Goal: Information Seeking & Learning: Learn about a topic

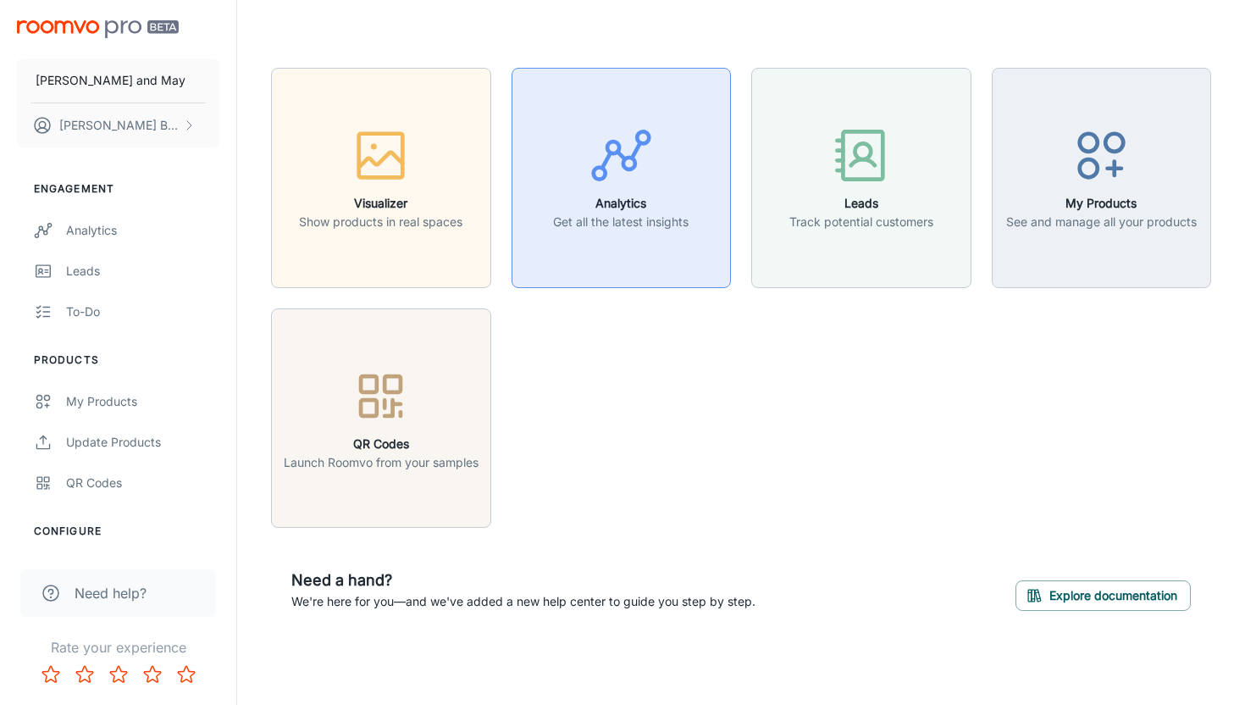
click at [681, 224] on p "Get all the latest insights" at bounding box center [620, 222] width 135 height 19
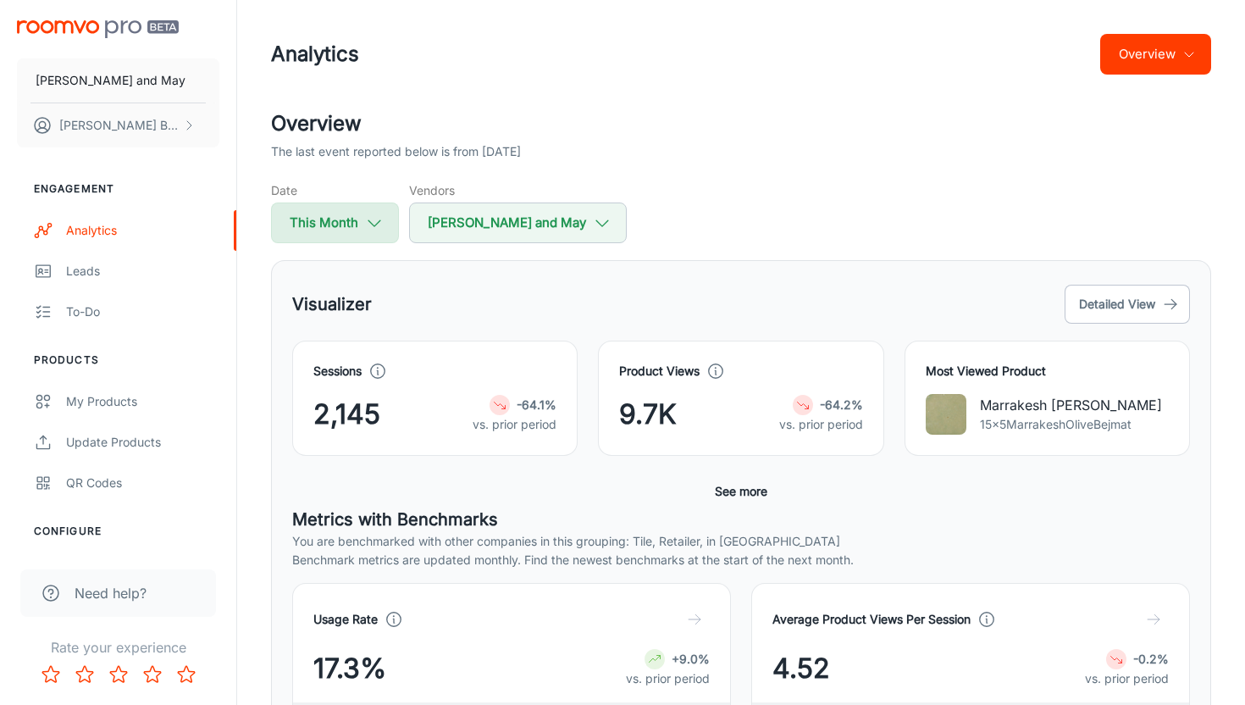
click at [335, 240] on button "This Month" at bounding box center [335, 222] width 128 height 41
select select "7"
select select "2025"
select select "7"
select select "2025"
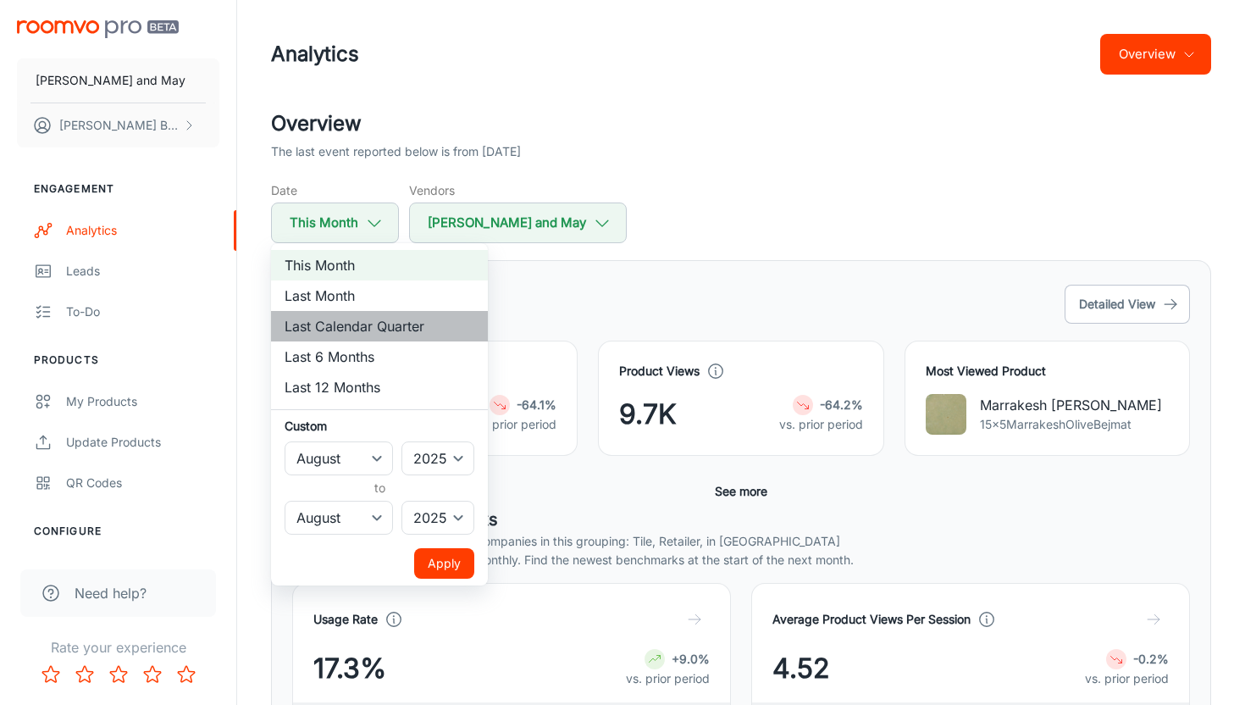
click at [387, 316] on li "Last Calendar Quarter" at bounding box center [379, 326] width 217 height 30
select select "3"
select select "5"
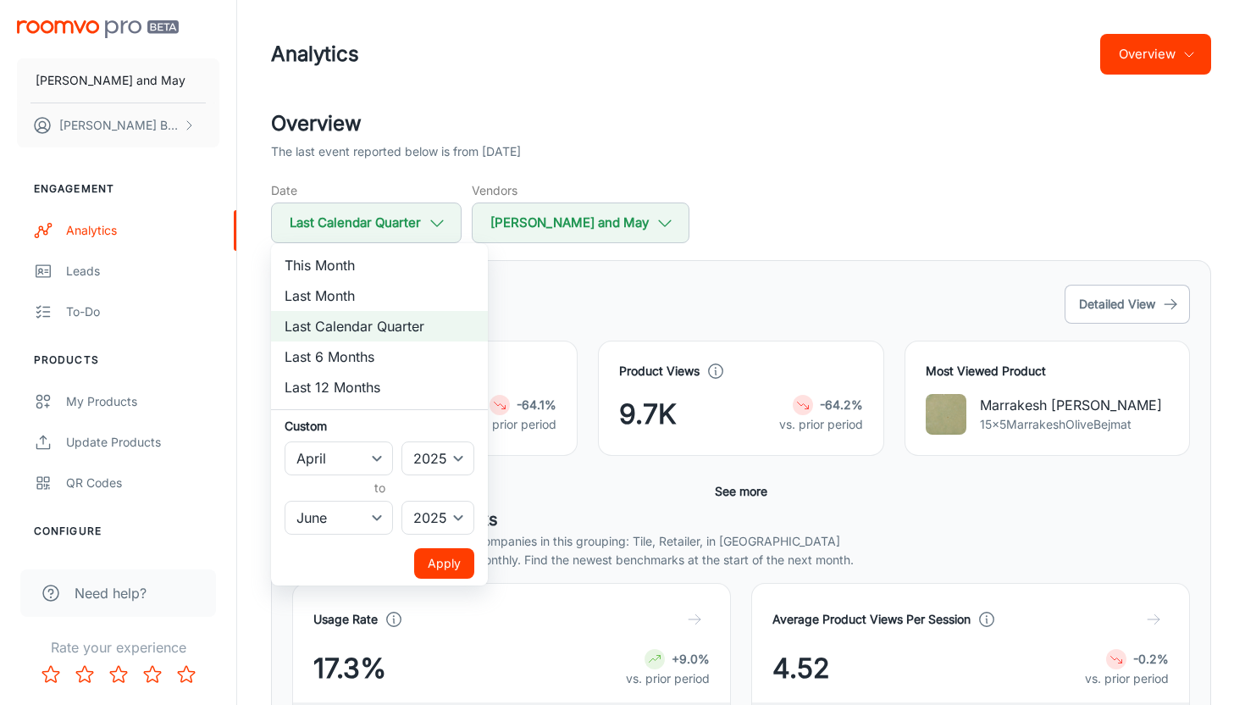
click at [706, 181] on div at bounding box center [622, 352] width 1245 height 705
select select "7"
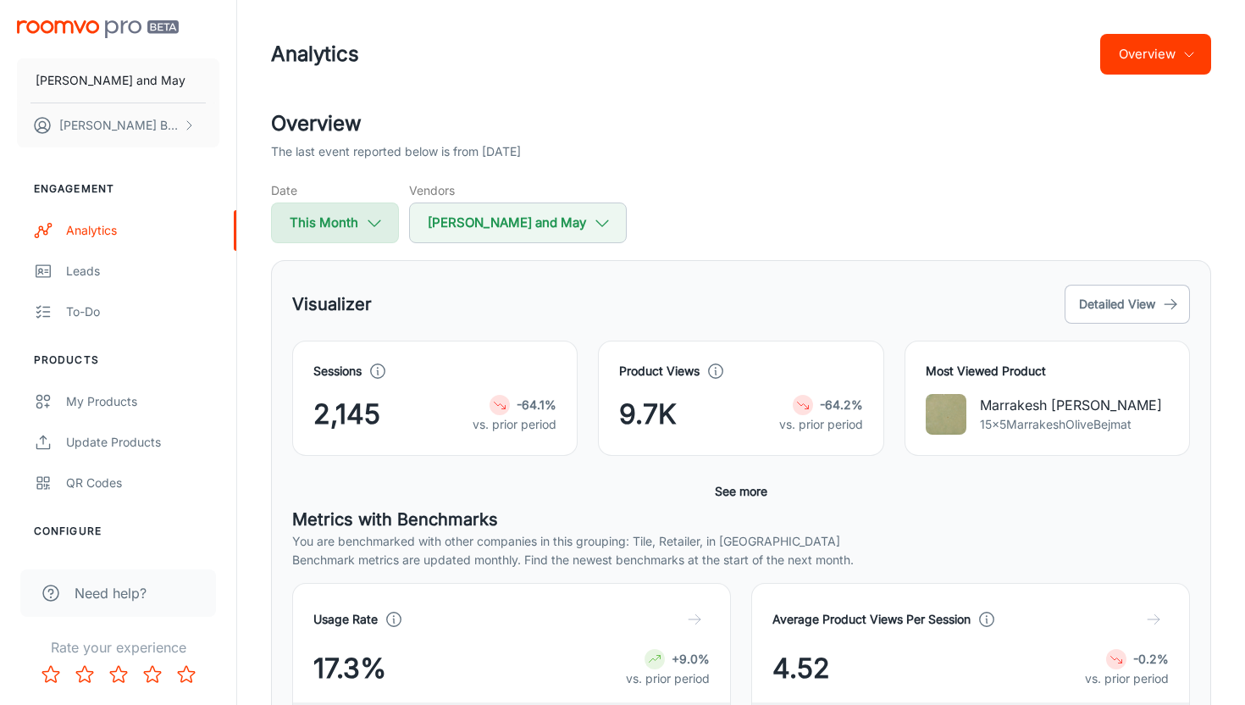
click at [344, 233] on button "This Month" at bounding box center [335, 222] width 128 height 41
select select "7"
select select "2025"
select select "7"
select select "2025"
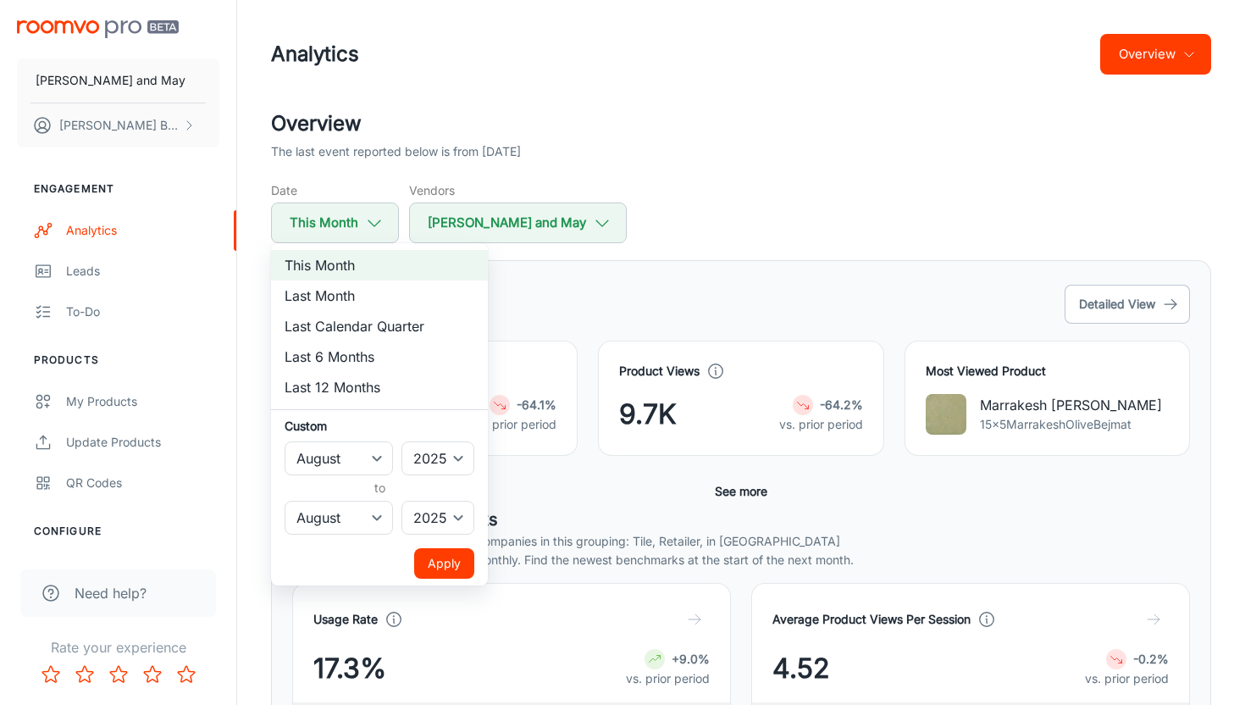
click at [367, 330] on li "Last Calendar Quarter" at bounding box center [379, 326] width 217 height 30
select select "3"
select select "5"
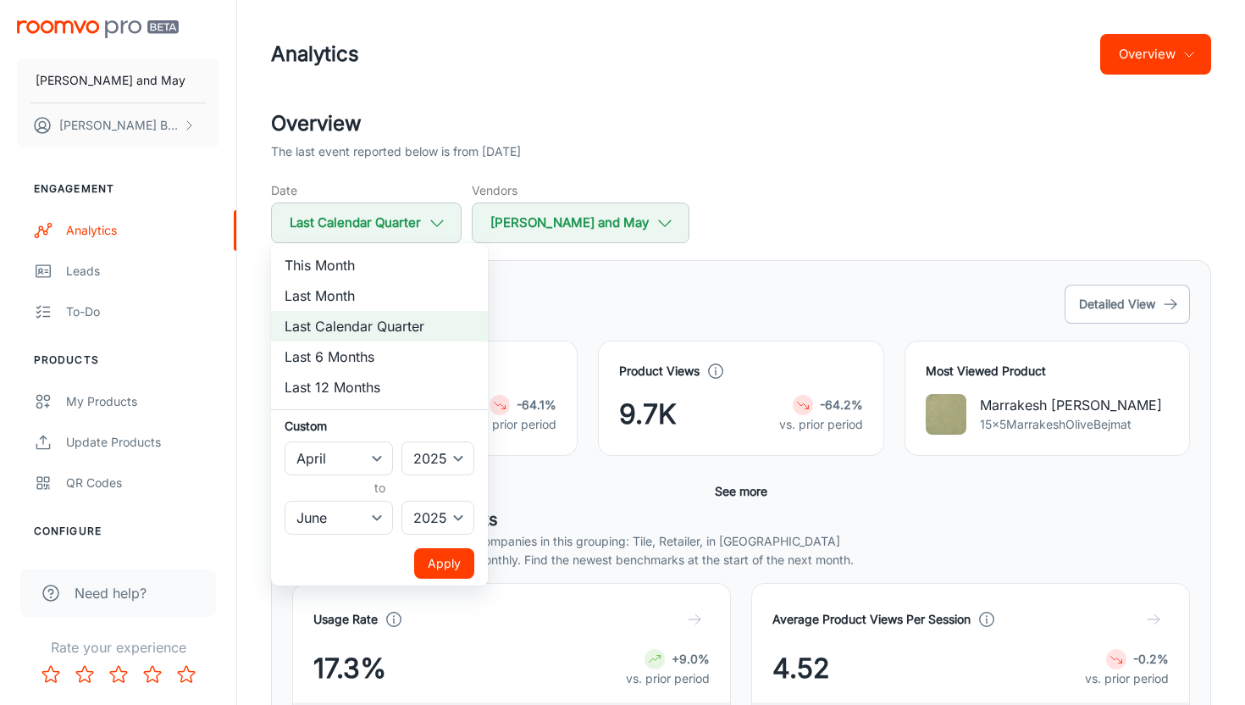
click at [463, 563] on button "Apply" at bounding box center [444, 563] width 60 height 30
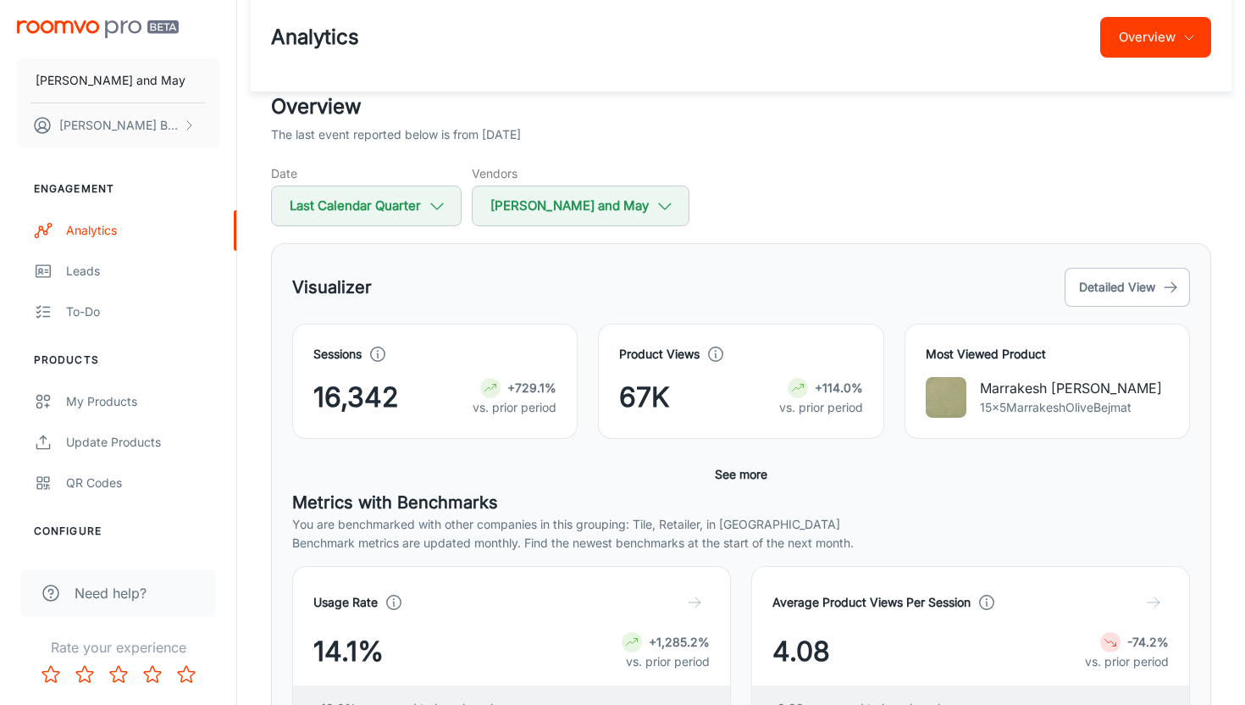
scroll to position [18, 0]
click at [401, 212] on button "Last Calendar Quarter" at bounding box center [366, 205] width 191 height 41
select select "3"
select select "2025"
select select "5"
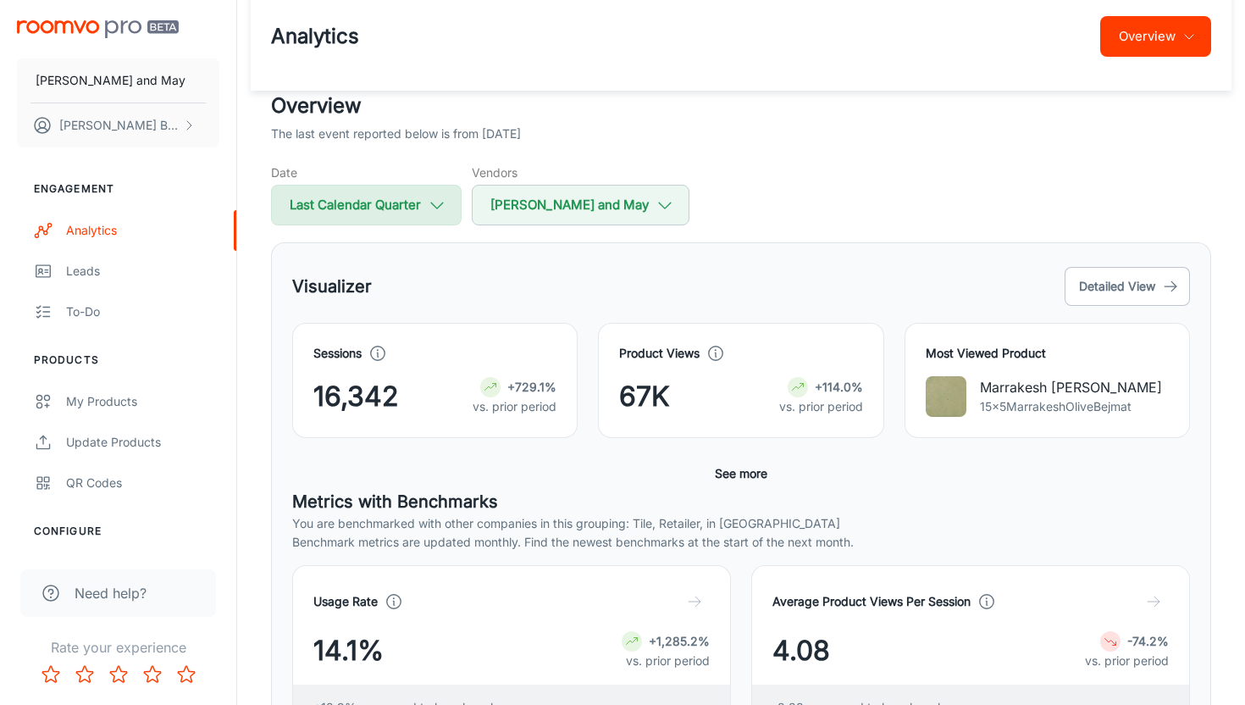
select select "2025"
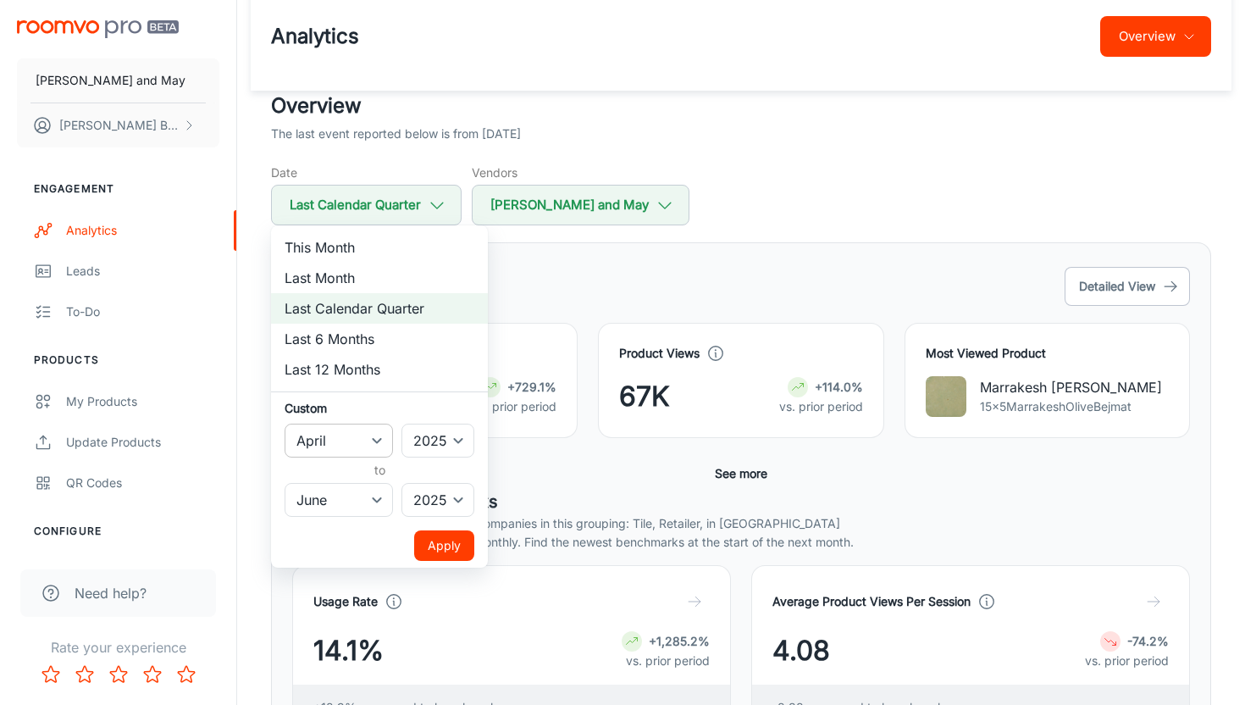
click at [374, 438] on select "January February March April May June July August September October November De…" at bounding box center [339, 440] width 108 height 34
select select "4"
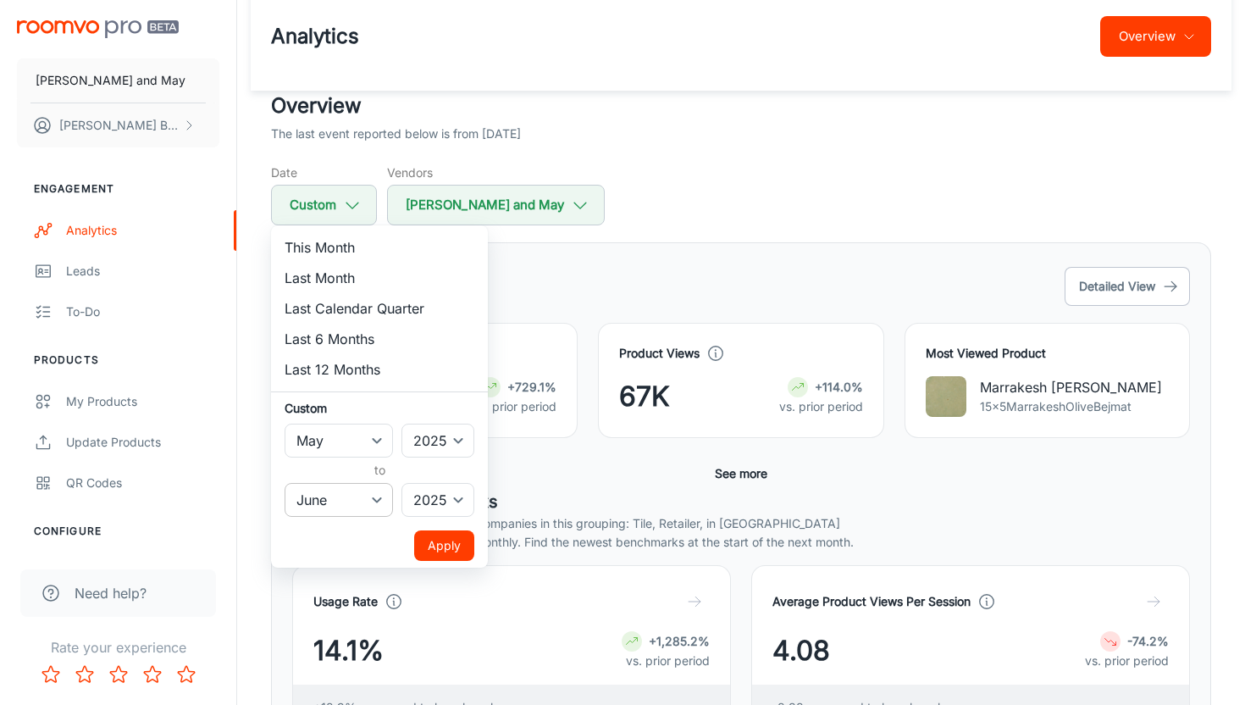
click at [373, 514] on select "January February March April May June July August September October November De…" at bounding box center [339, 500] width 108 height 34
select select "7"
click at [454, 546] on button "Apply" at bounding box center [444, 545] width 60 height 30
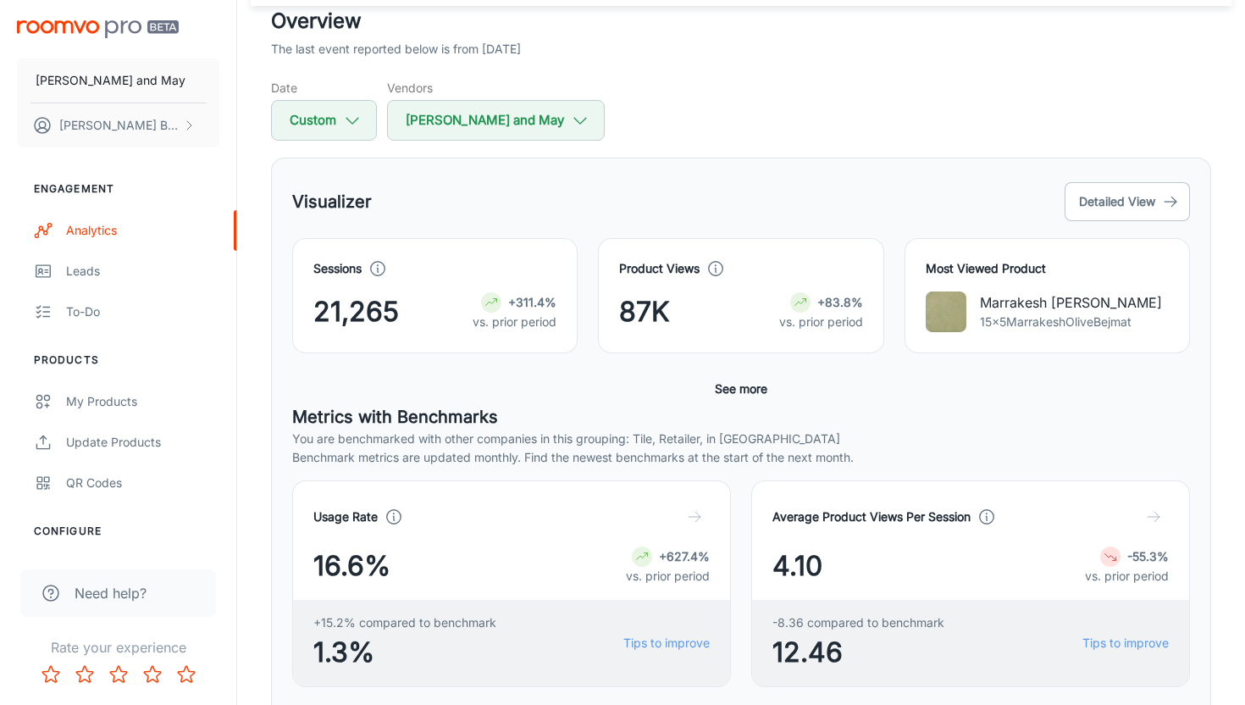
scroll to position [99, 0]
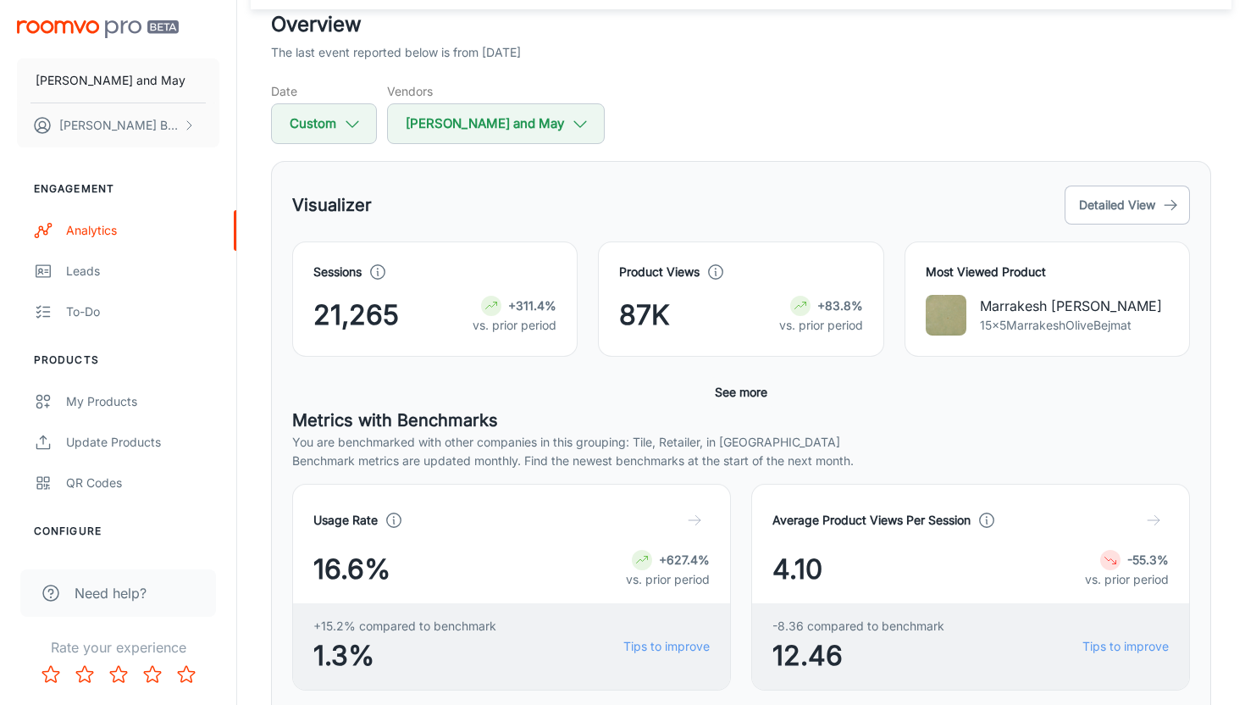
click at [748, 401] on button "See more" at bounding box center [741, 392] width 66 height 30
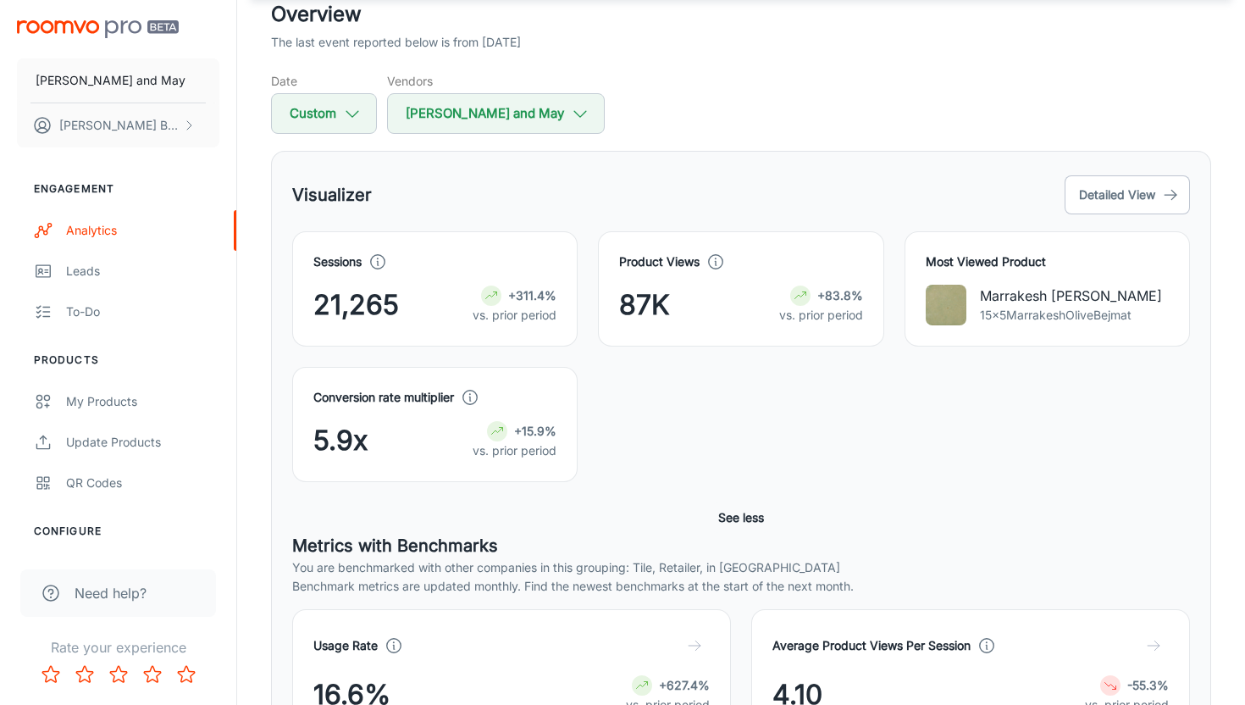
scroll to position [112, 0]
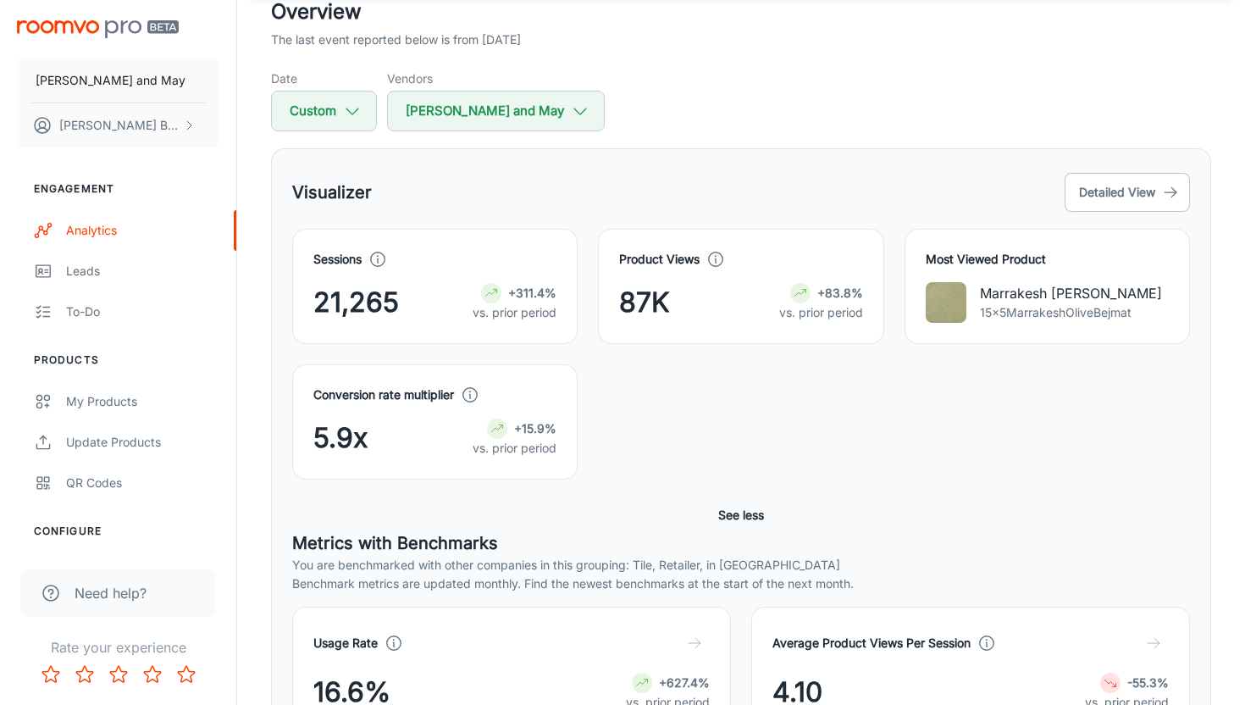
click at [748, 401] on div "Conversion rate multiplier 5.9x +15.9% vs. prior period" at bounding box center [731, 411] width 918 height 135
click at [355, 124] on button "Custom" at bounding box center [324, 111] width 106 height 41
select select "4"
select select "2025"
select select "7"
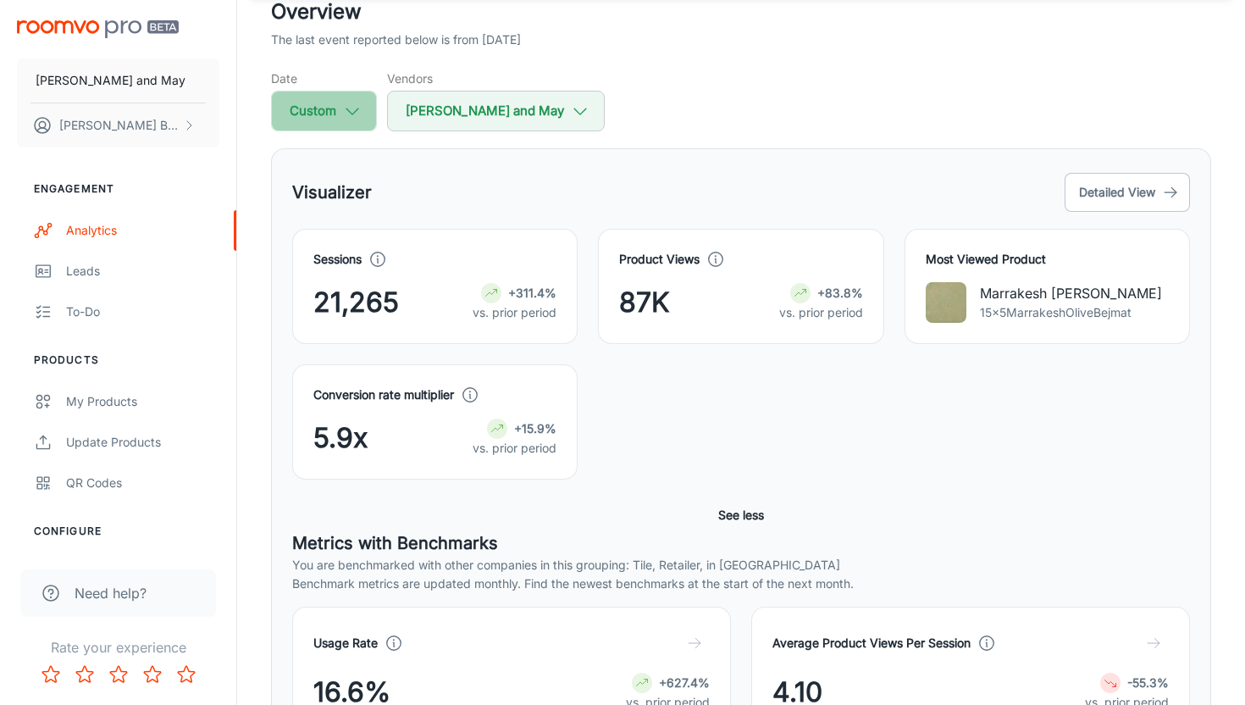
select select "2025"
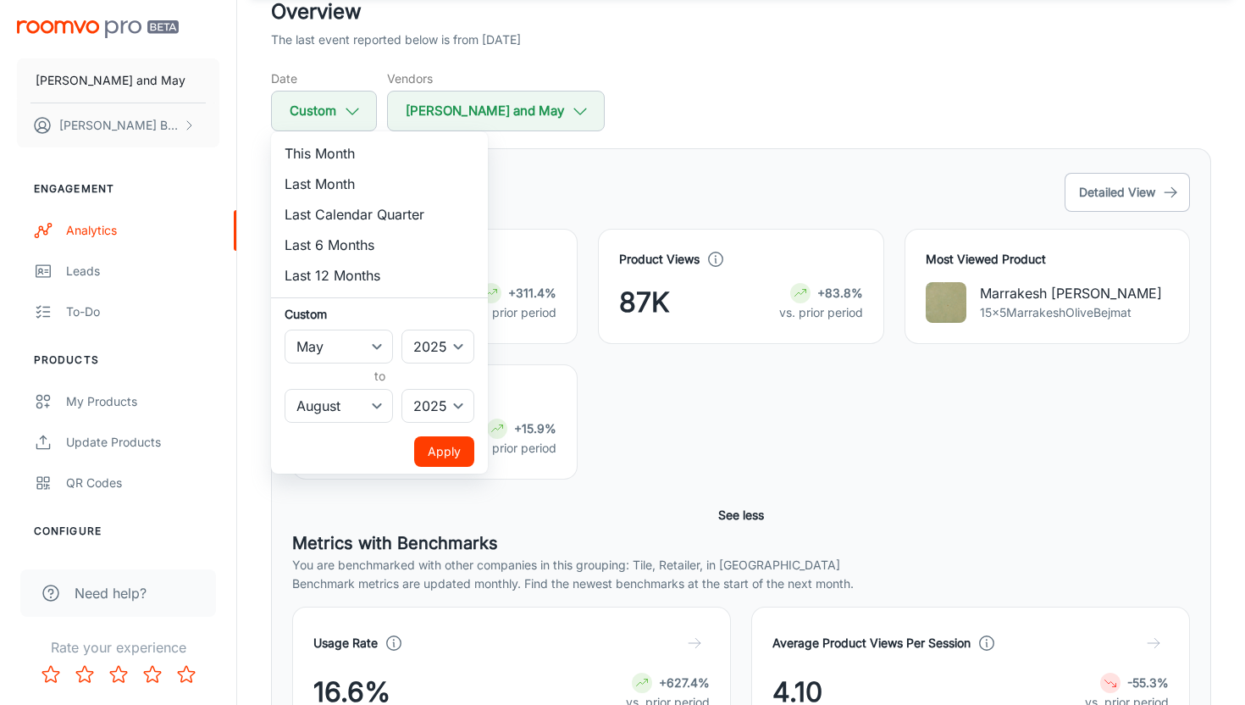
click at [665, 428] on div at bounding box center [622, 352] width 1245 height 705
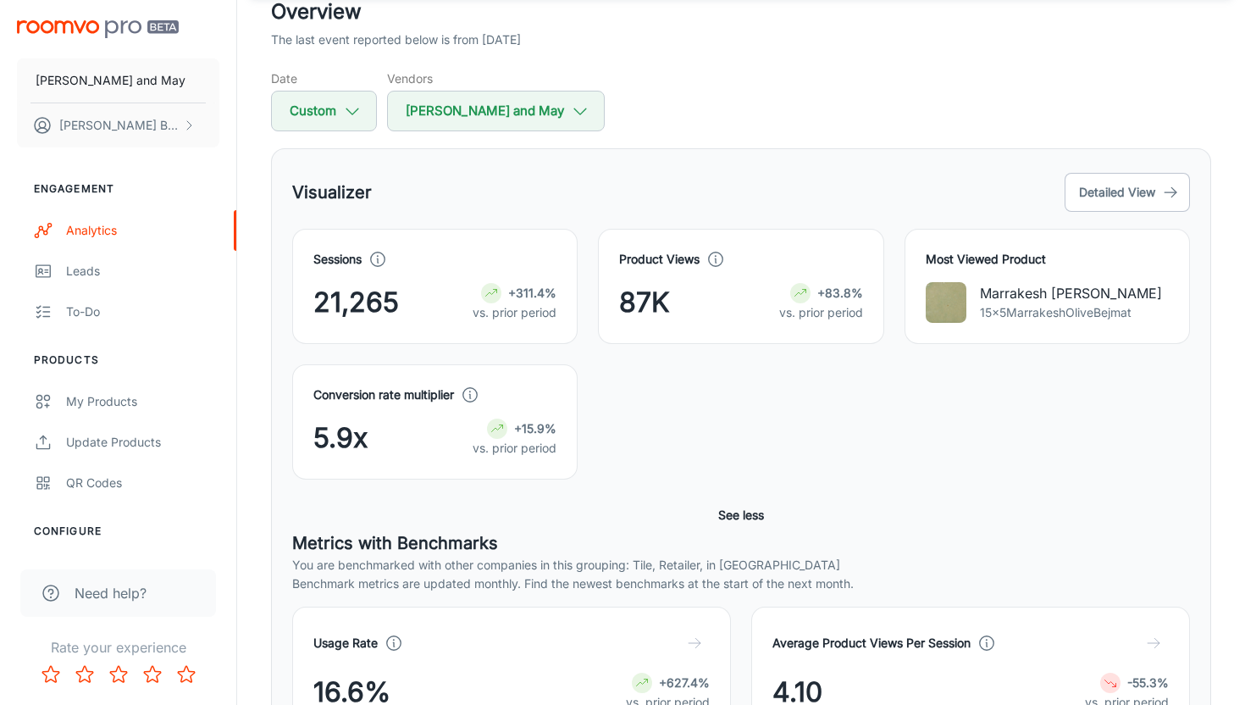
click at [478, 401] on icon at bounding box center [470, 394] width 19 height 19
click at [657, 404] on div "Conversion rate multiplier 5.9x +15.9% vs. prior period" at bounding box center [731, 411] width 918 height 135
click at [351, 115] on icon "button" at bounding box center [352, 111] width 19 height 19
select select "4"
select select "2025"
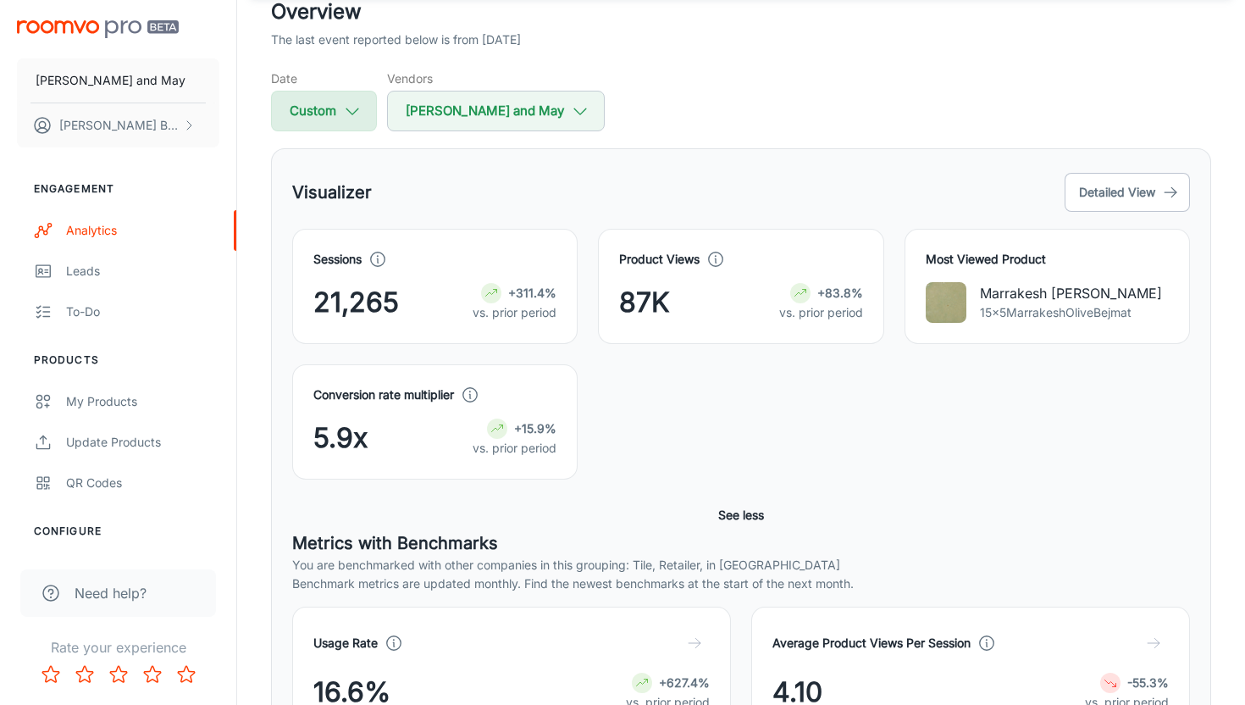
select select "7"
select select "2025"
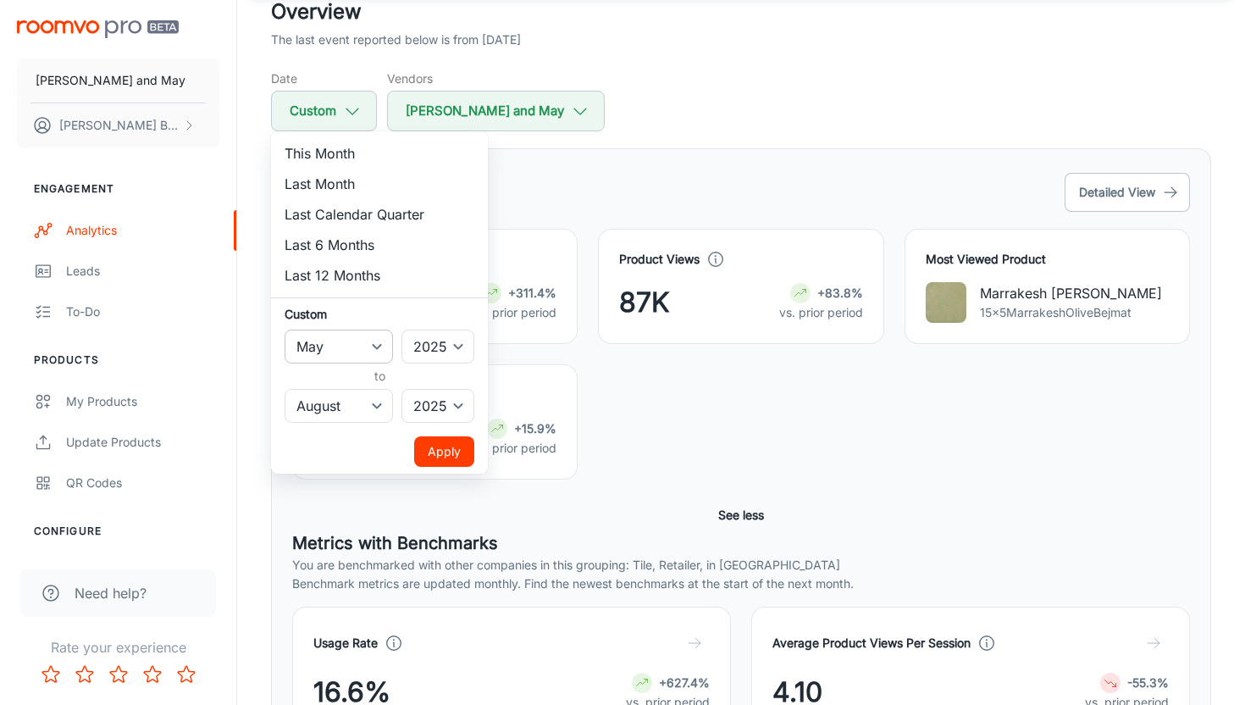
click at [373, 346] on select "January February March April May June July August September October November De…" at bounding box center [339, 346] width 108 height 34
click at [433, 305] on h6 "Custom" at bounding box center [380, 314] width 190 height 18
click at [359, 344] on select "January February March April May June July August September October November De…" at bounding box center [339, 346] width 108 height 34
select select "1"
click at [372, 413] on select "January February March April May June July August September October November De…" at bounding box center [339, 406] width 108 height 34
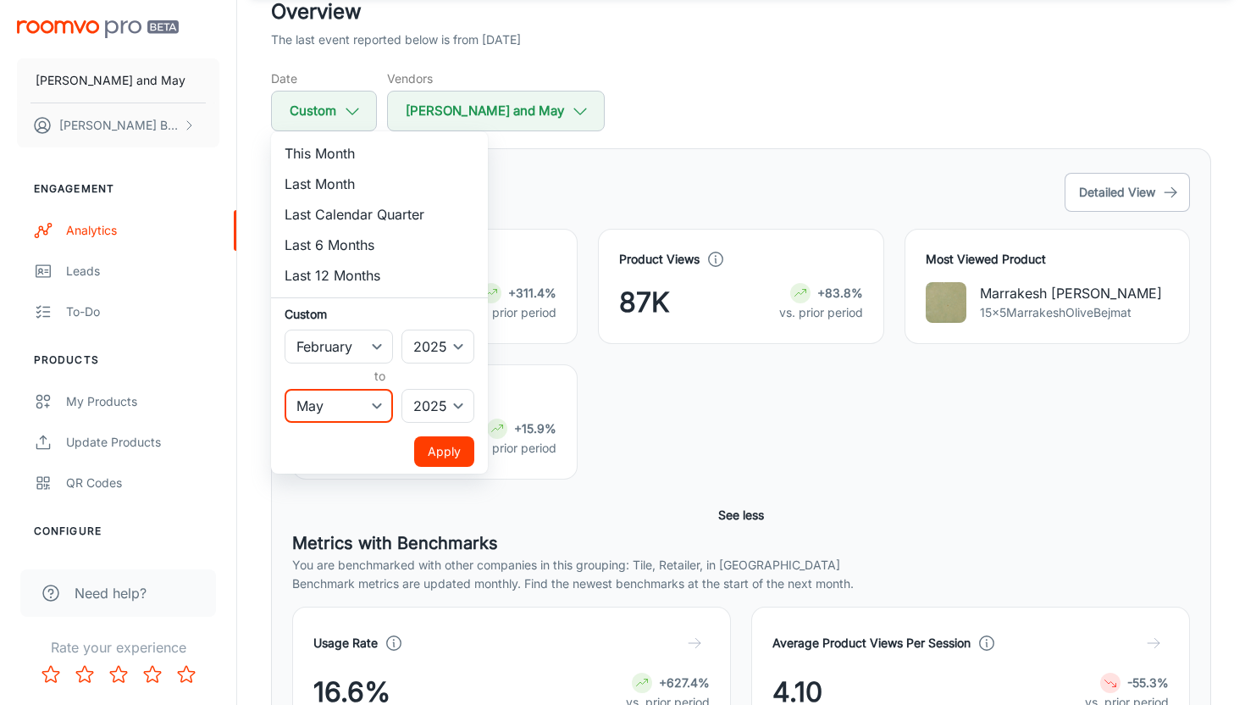
click at [344, 407] on select "January February March April May June July August September October November De…" at bounding box center [339, 406] width 108 height 34
select select "3"
click at [462, 447] on button "Apply" at bounding box center [444, 451] width 60 height 30
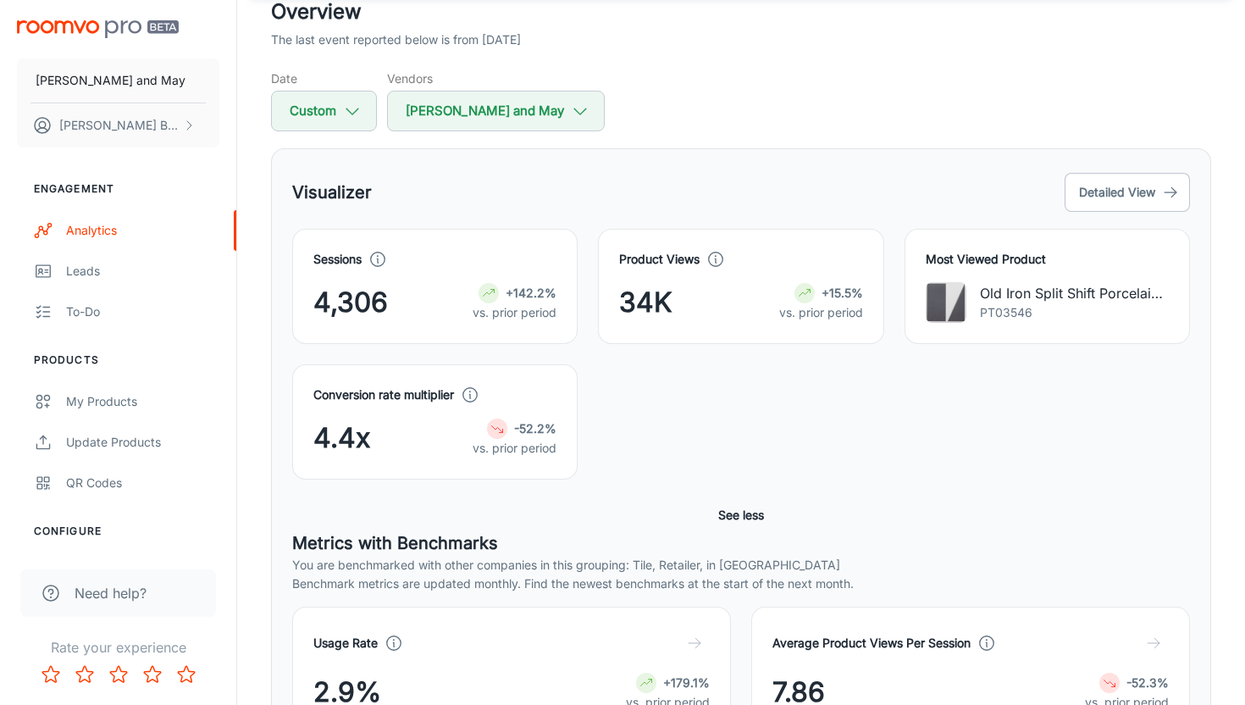
click at [646, 454] on div "Conversion rate multiplier 4.4x -52.2% vs. prior period" at bounding box center [731, 411] width 918 height 135
click at [627, 435] on div "Conversion rate multiplier 4.4x -52.2% vs. prior period" at bounding box center [731, 411] width 918 height 135
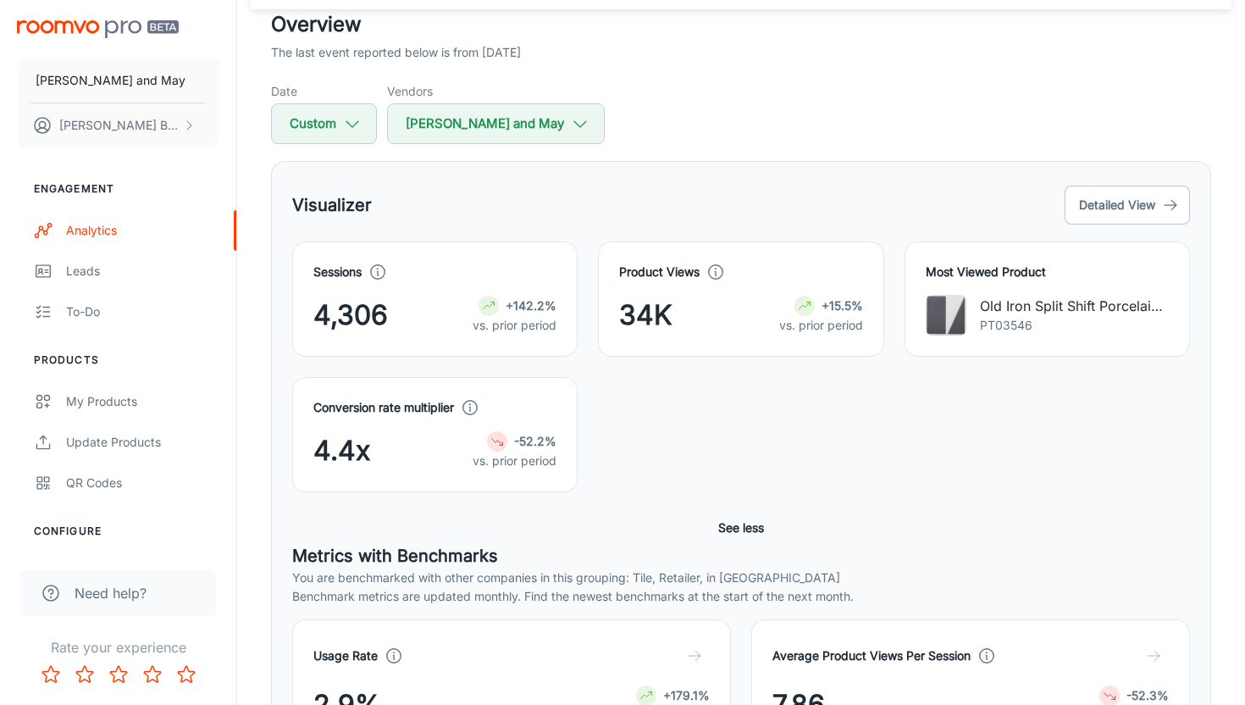
scroll to position [96, 0]
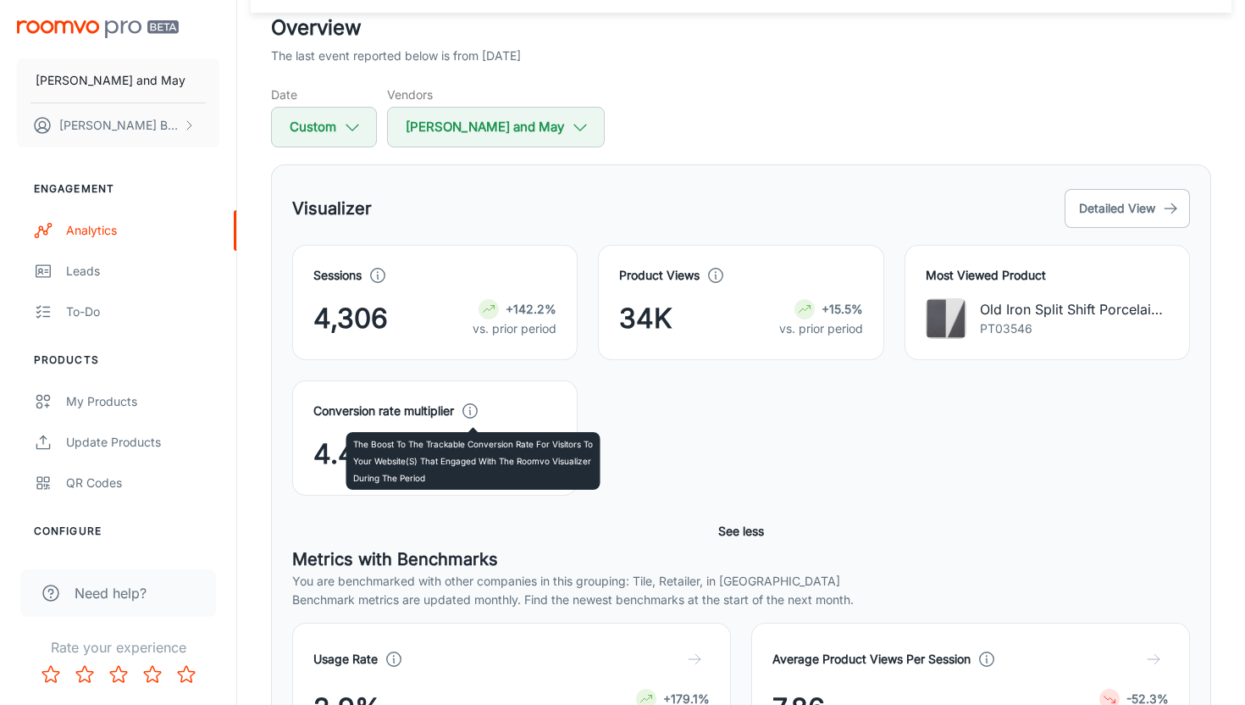
click at [472, 407] on icon at bounding box center [470, 410] width 19 height 19
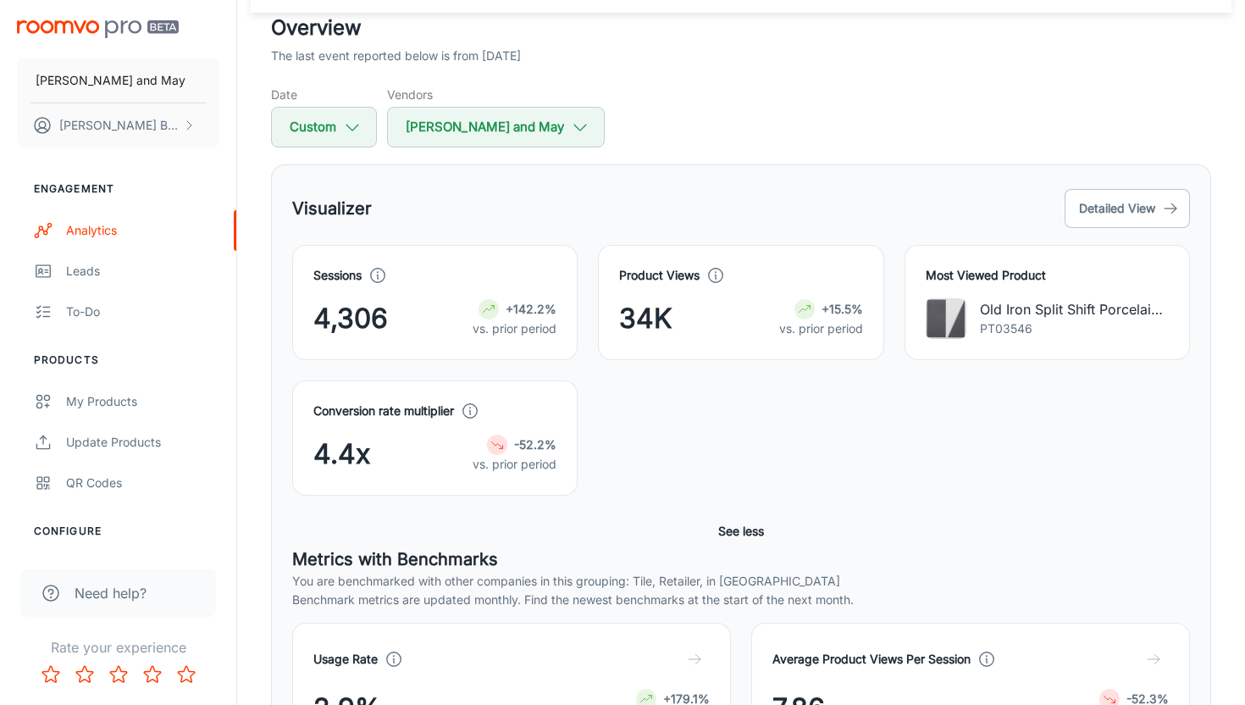
click at [697, 438] on div "Conversion rate multiplier 4.4x -52.2% vs. prior period" at bounding box center [731, 427] width 918 height 135
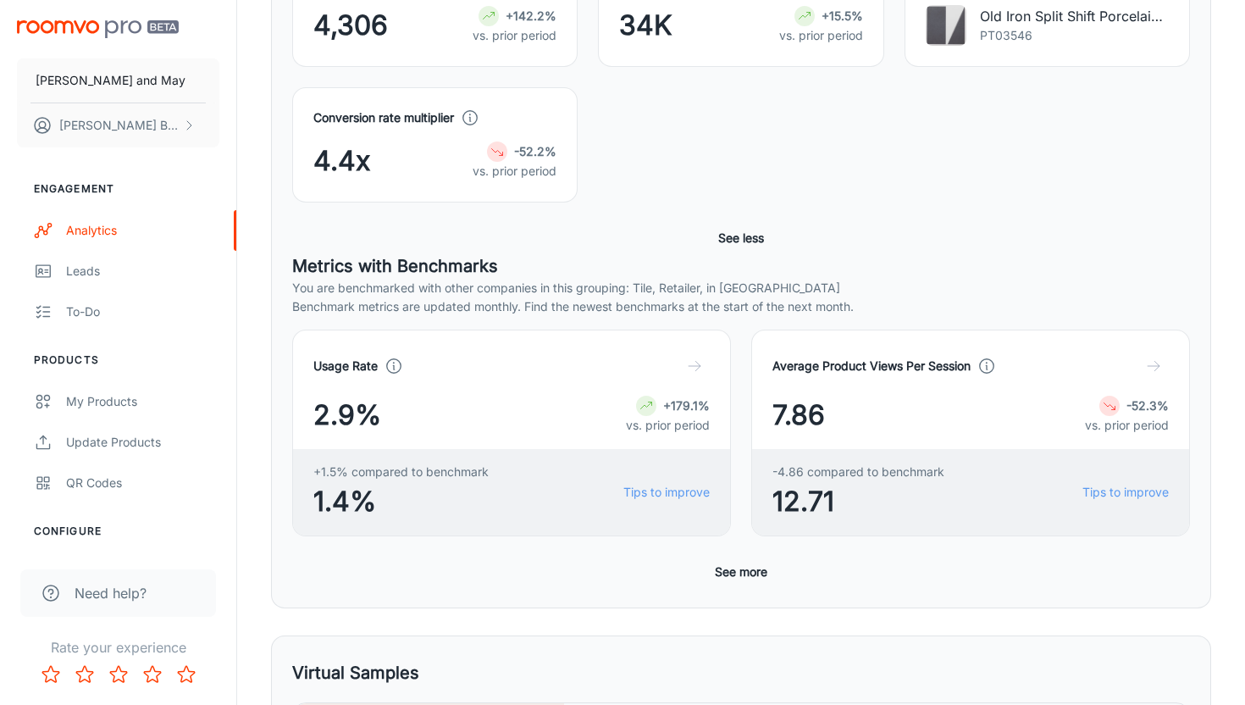
scroll to position [417, 0]
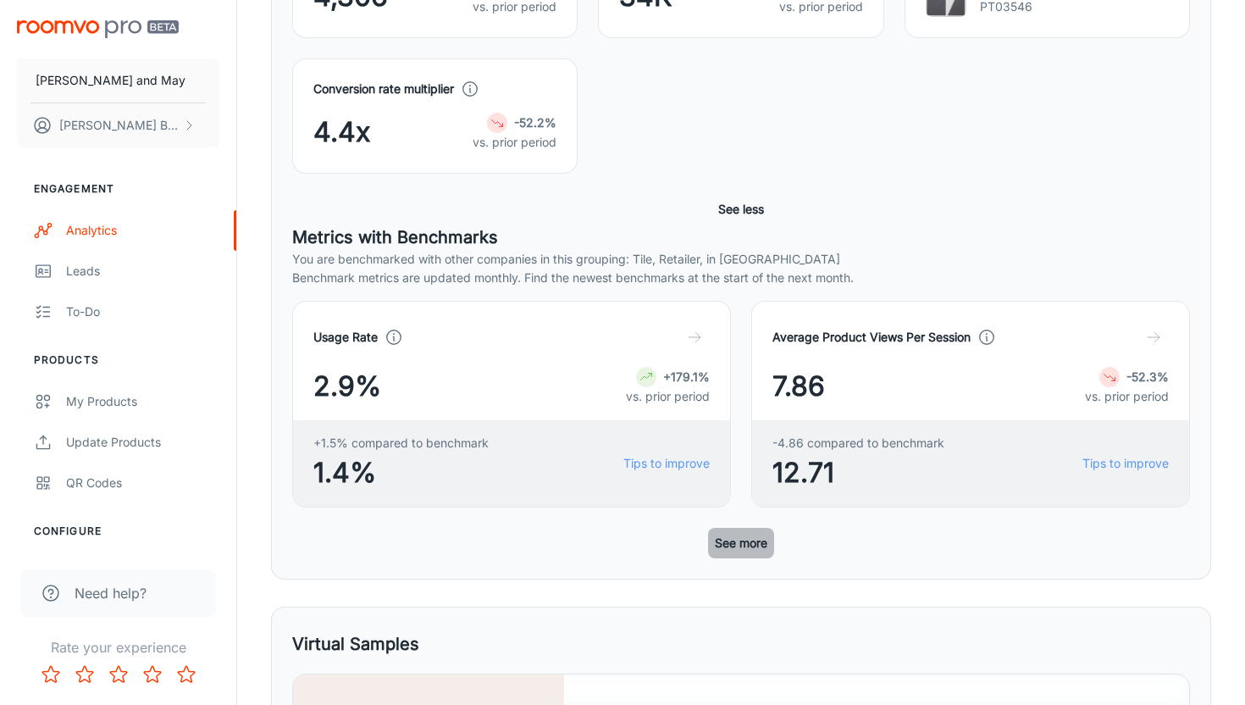
click at [755, 555] on button "See more" at bounding box center [741, 543] width 66 height 30
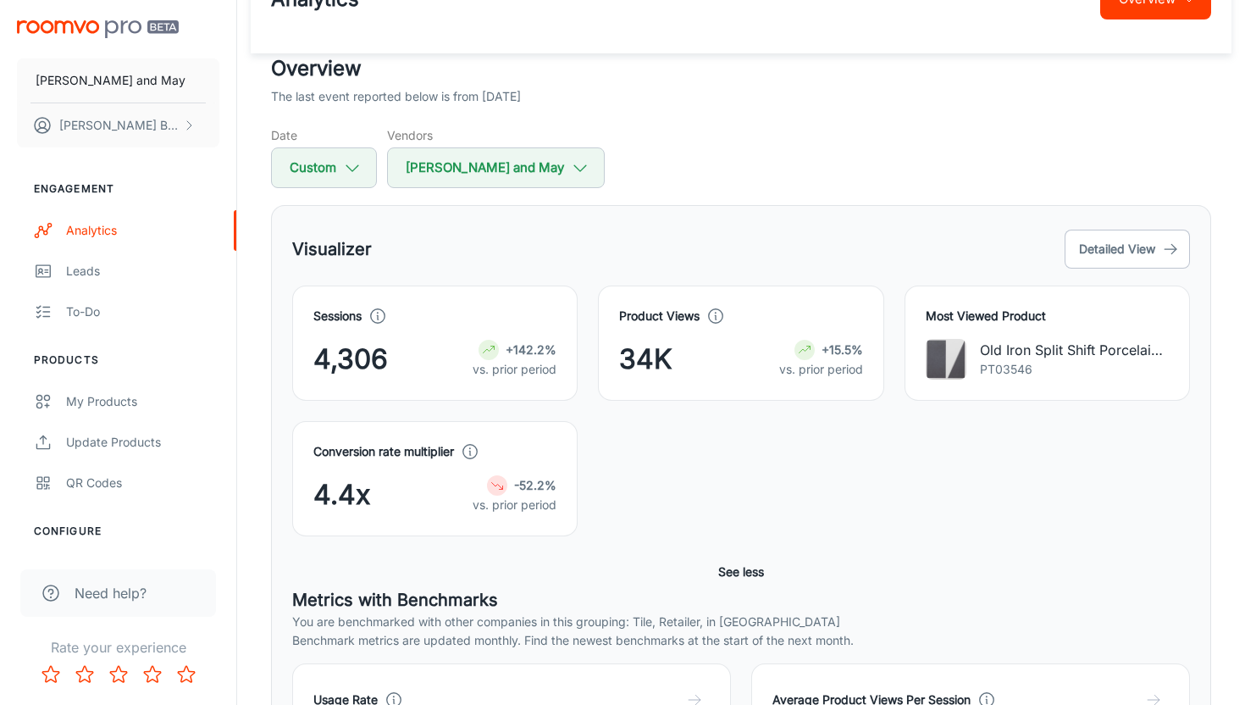
scroll to position [58, 0]
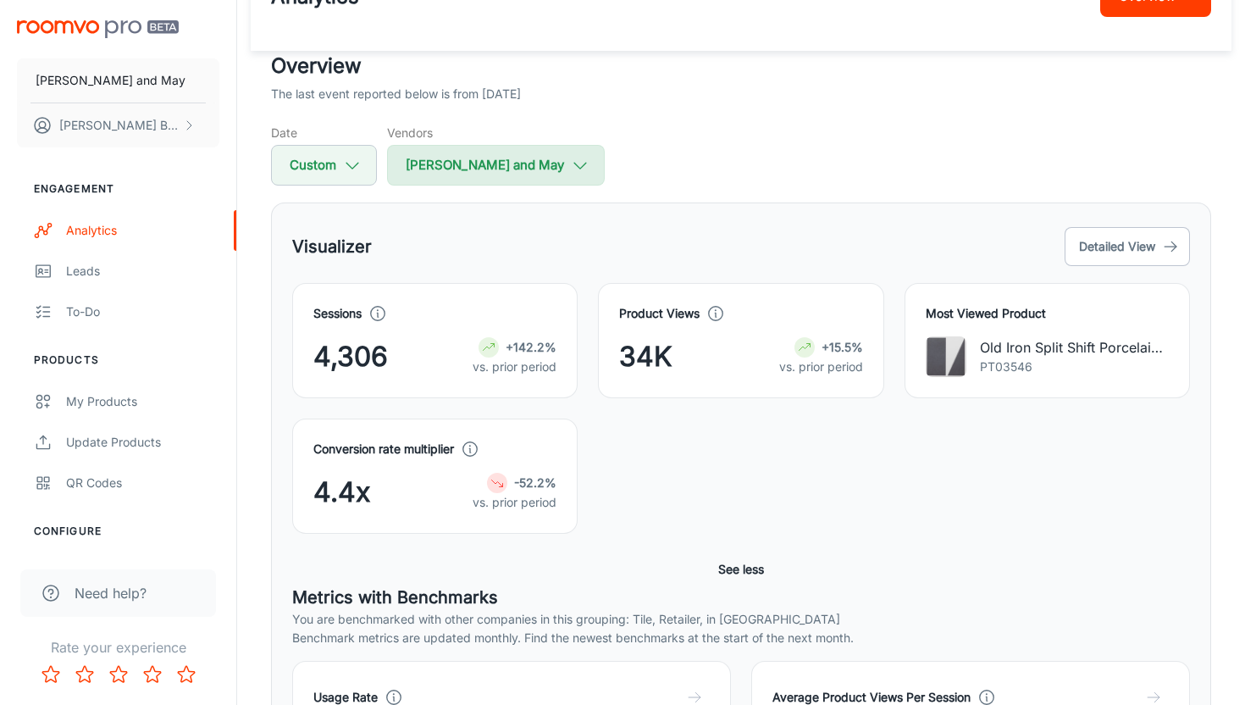
click at [450, 179] on button "[PERSON_NAME] and May" at bounding box center [496, 165] width 218 height 41
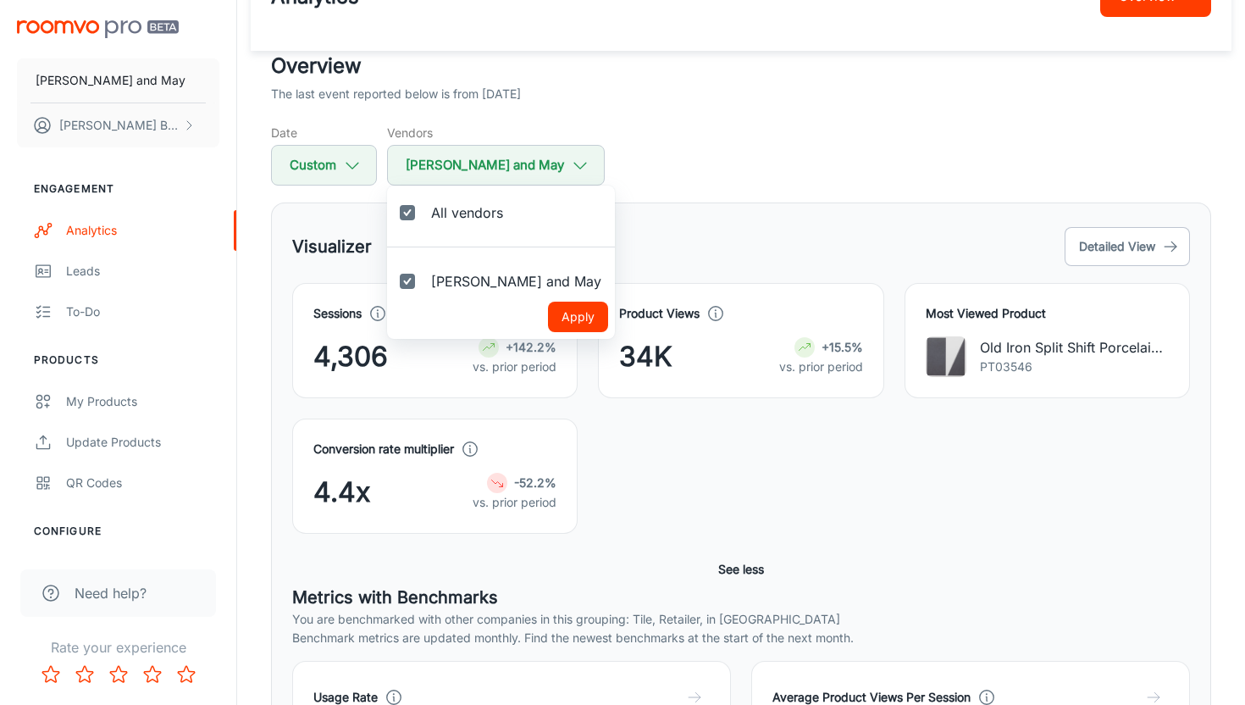
click at [357, 160] on div at bounding box center [622, 352] width 1245 height 705
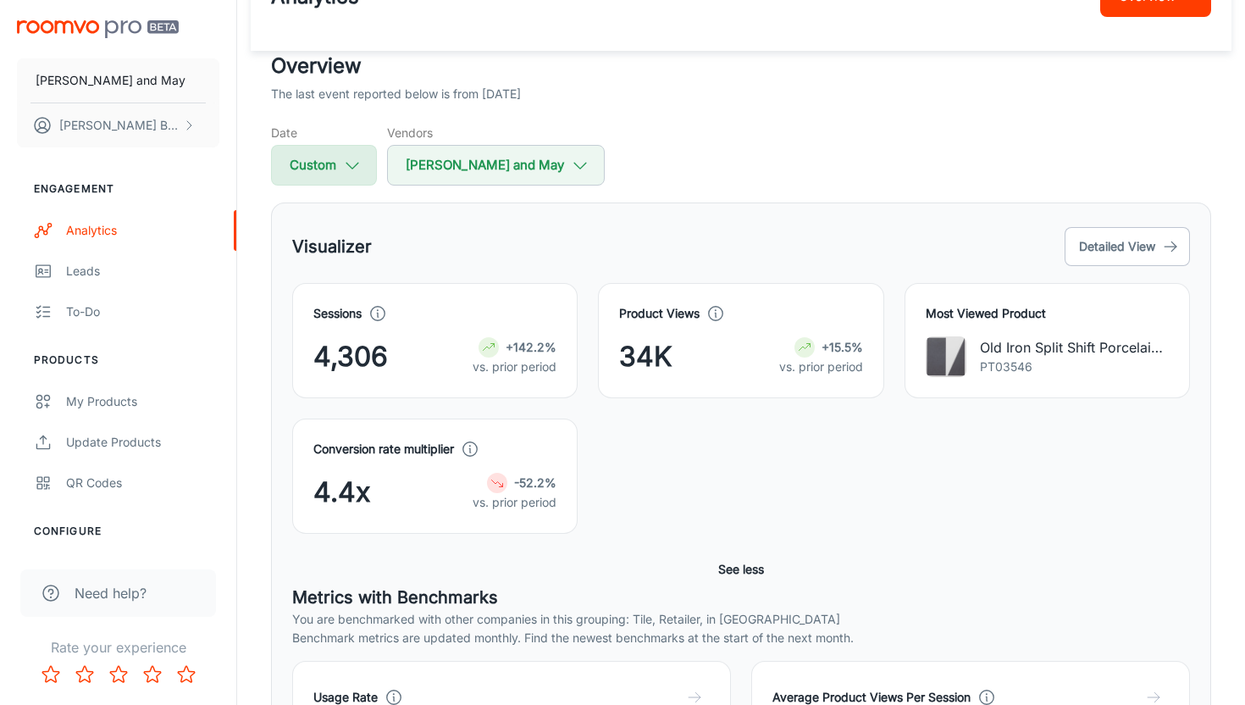
click at [340, 163] on button "Custom" at bounding box center [324, 165] width 106 height 41
select select "1"
select select "2025"
select select "3"
select select "2025"
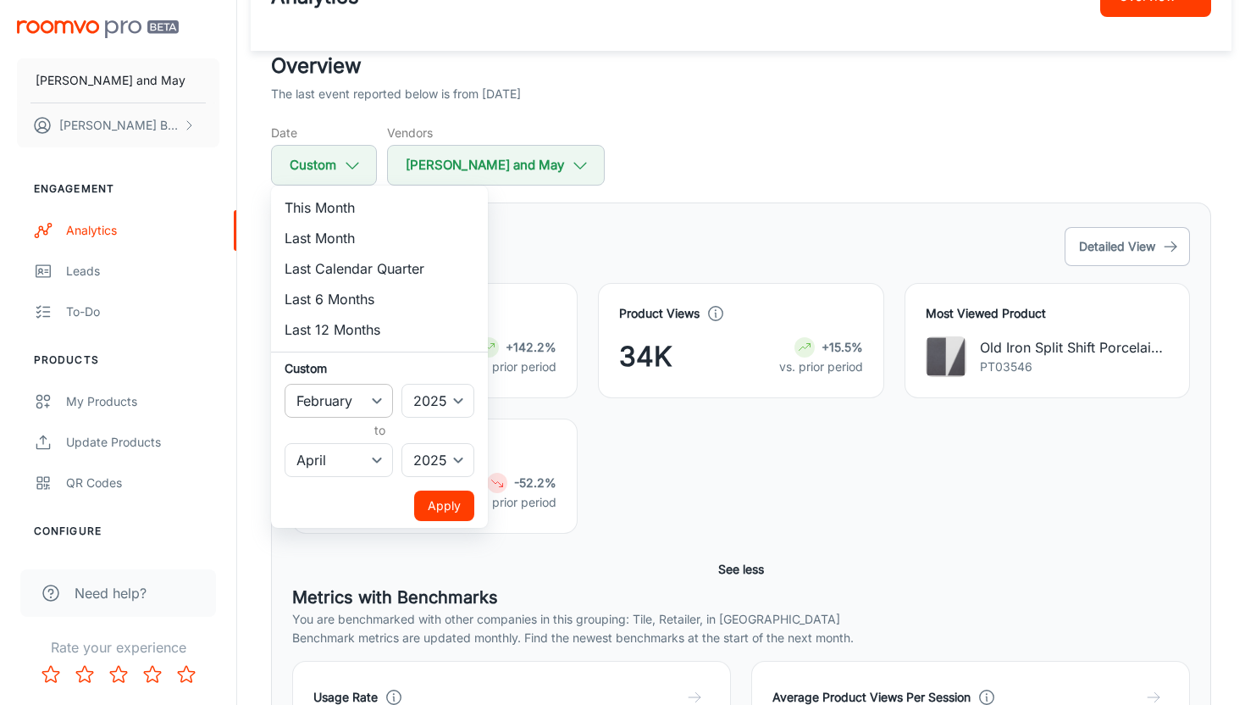
click at [370, 407] on select "January February March April May June July August September October November De…" at bounding box center [339, 401] width 108 height 34
select select "4"
click at [359, 461] on select "January February March April May June July August September October November De…" at bounding box center [339, 460] width 108 height 34
select select "7"
click at [439, 509] on button "Apply" at bounding box center [444, 505] width 60 height 30
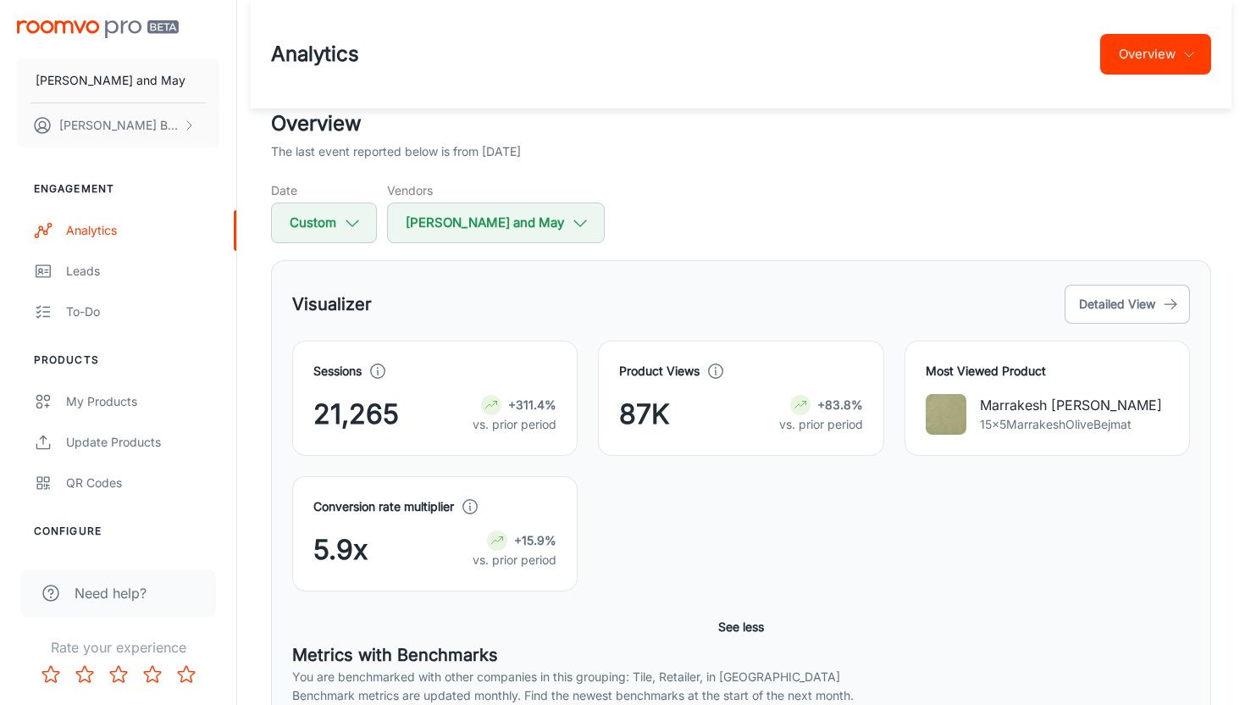
scroll to position [14, 0]
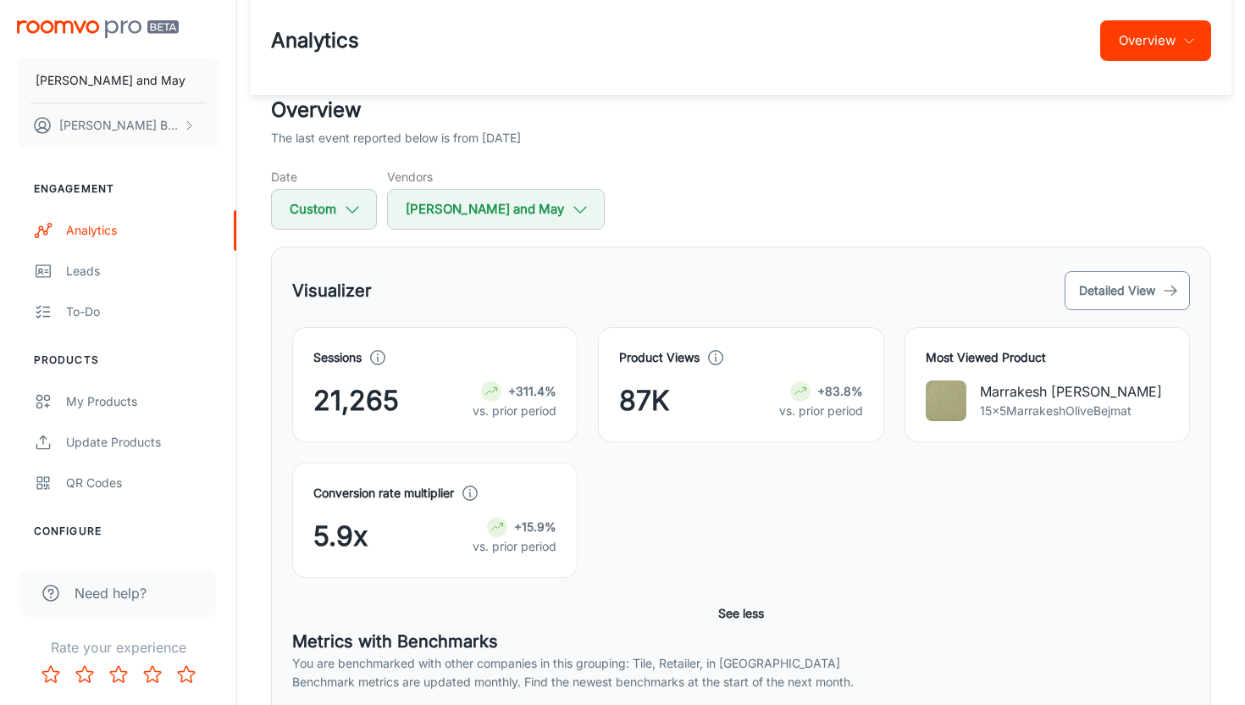
click at [1156, 288] on button "Detailed View" at bounding box center [1126, 290] width 125 height 39
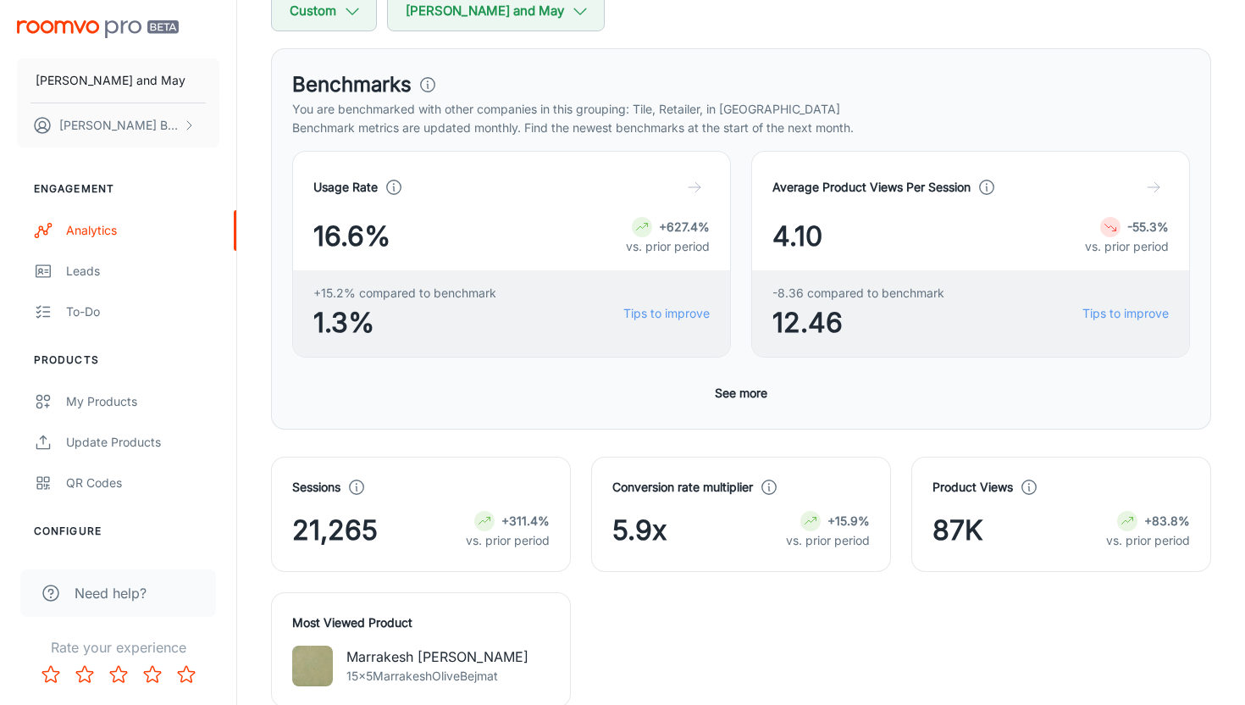
scroll to position [210, 0]
click at [761, 398] on button "See more" at bounding box center [741, 394] width 66 height 30
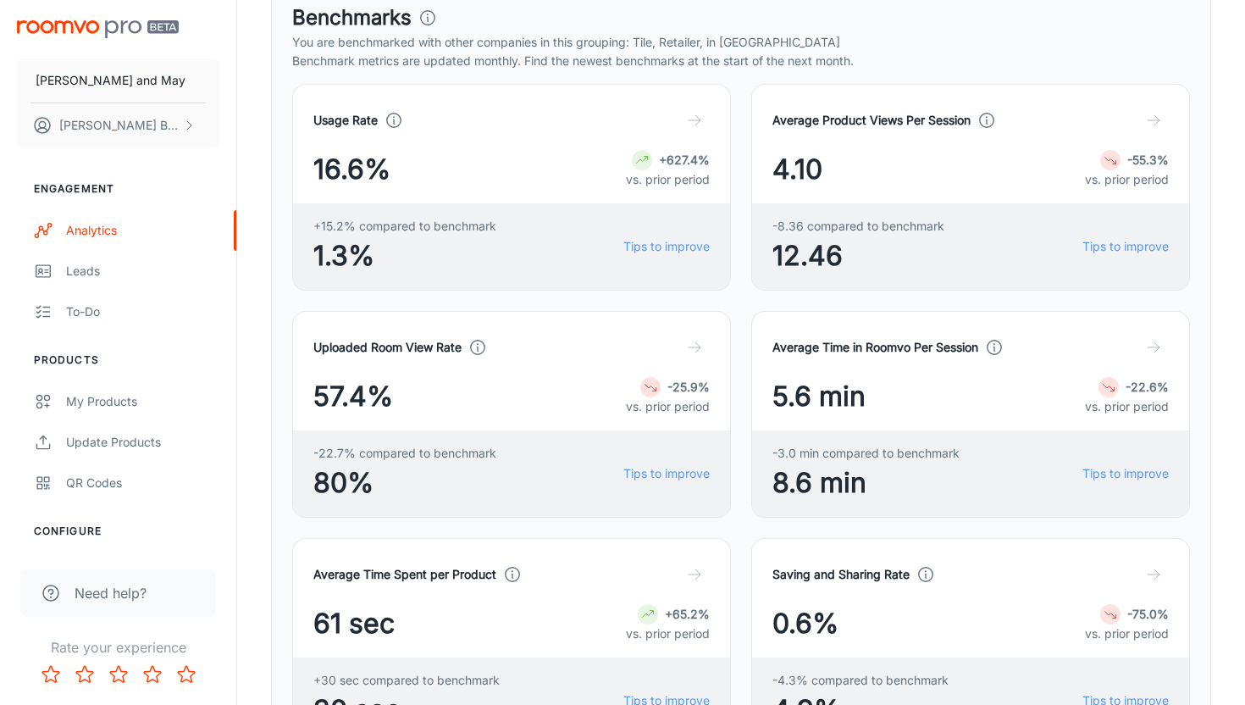
scroll to position [173, 0]
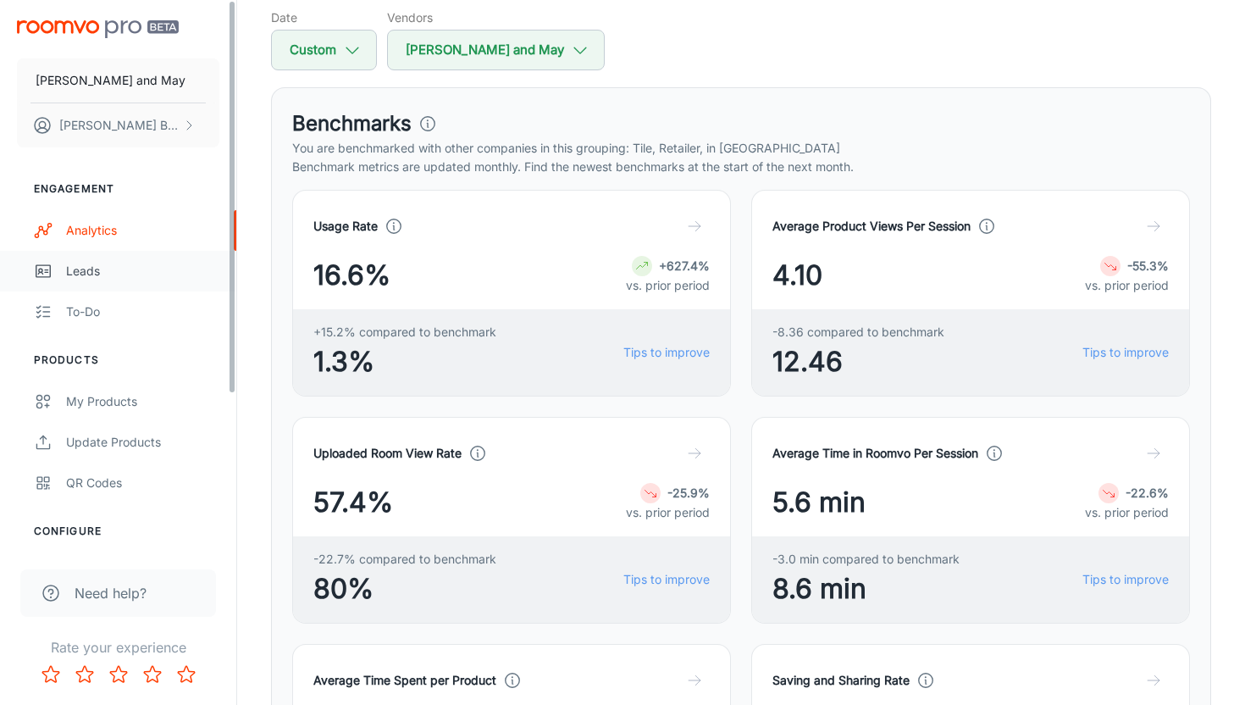
click at [130, 259] on link "Leads" at bounding box center [118, 271] width 236 height 41
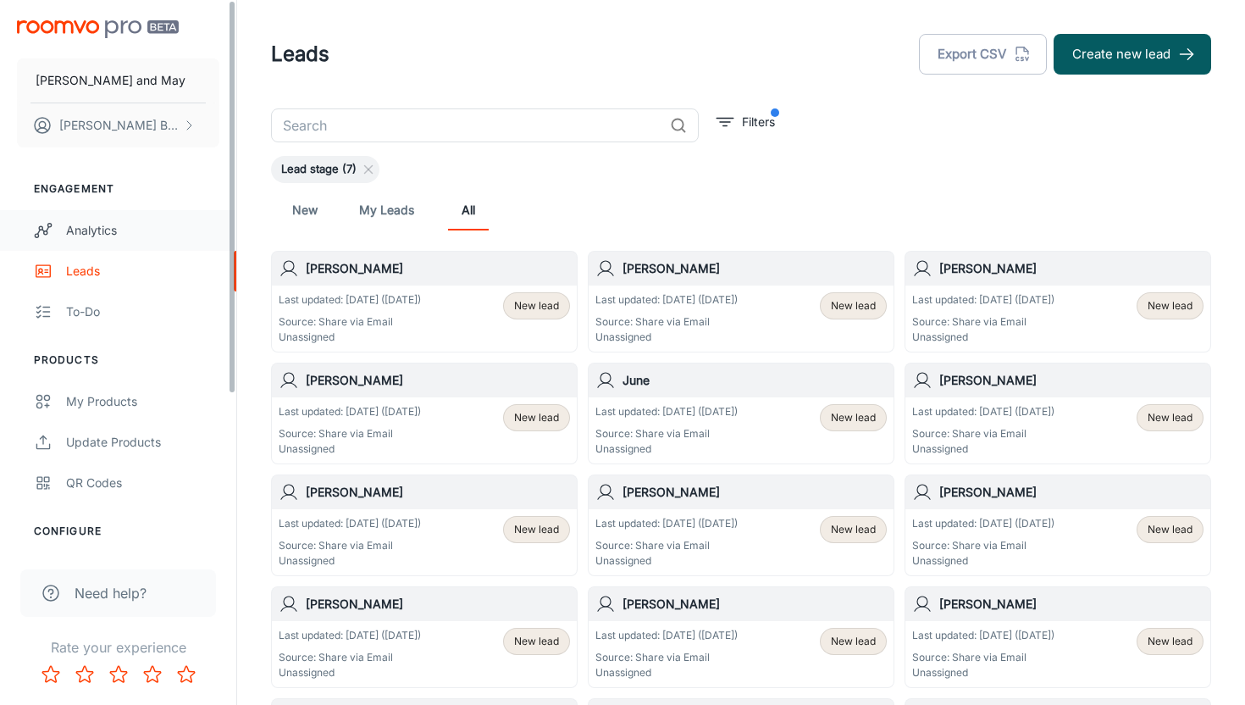
click at [138, 240] on link "Analytics" at bounding box center [118, 230] width 236 height 41
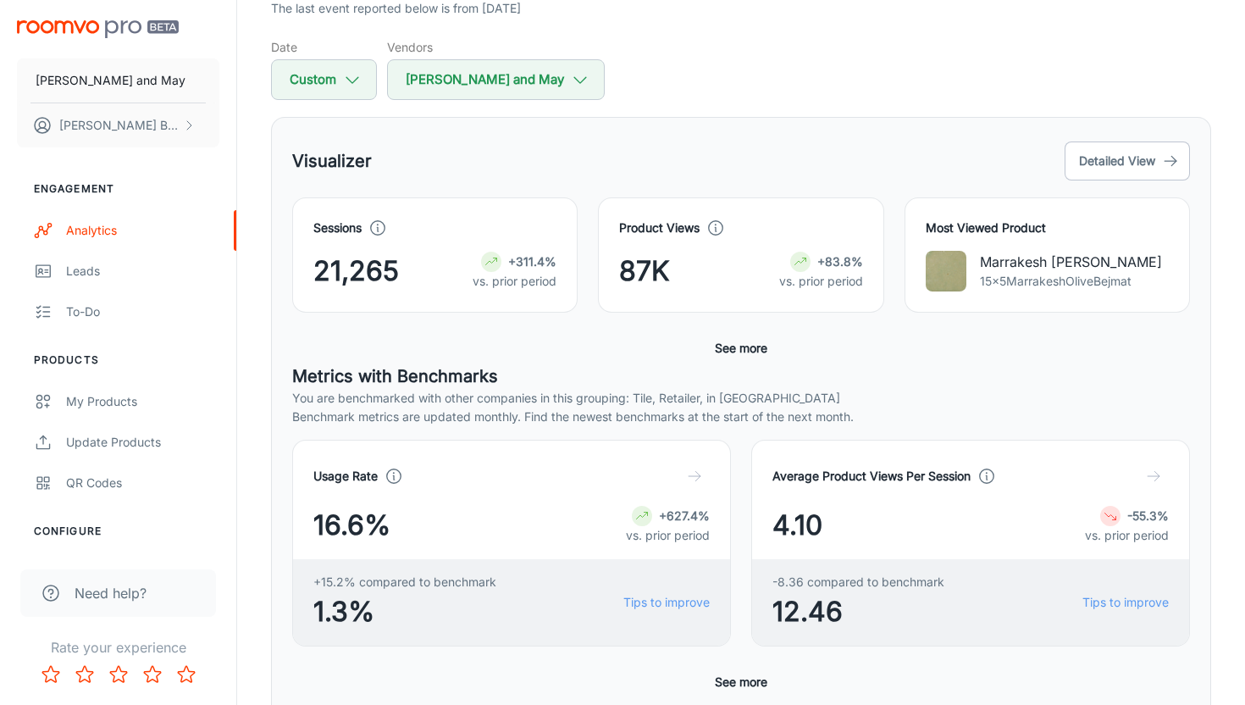
scroll to position [144, 0]
click at [1102, 156] on button "Detailed View" at bounding box center [1126, 160] width 125 height 39
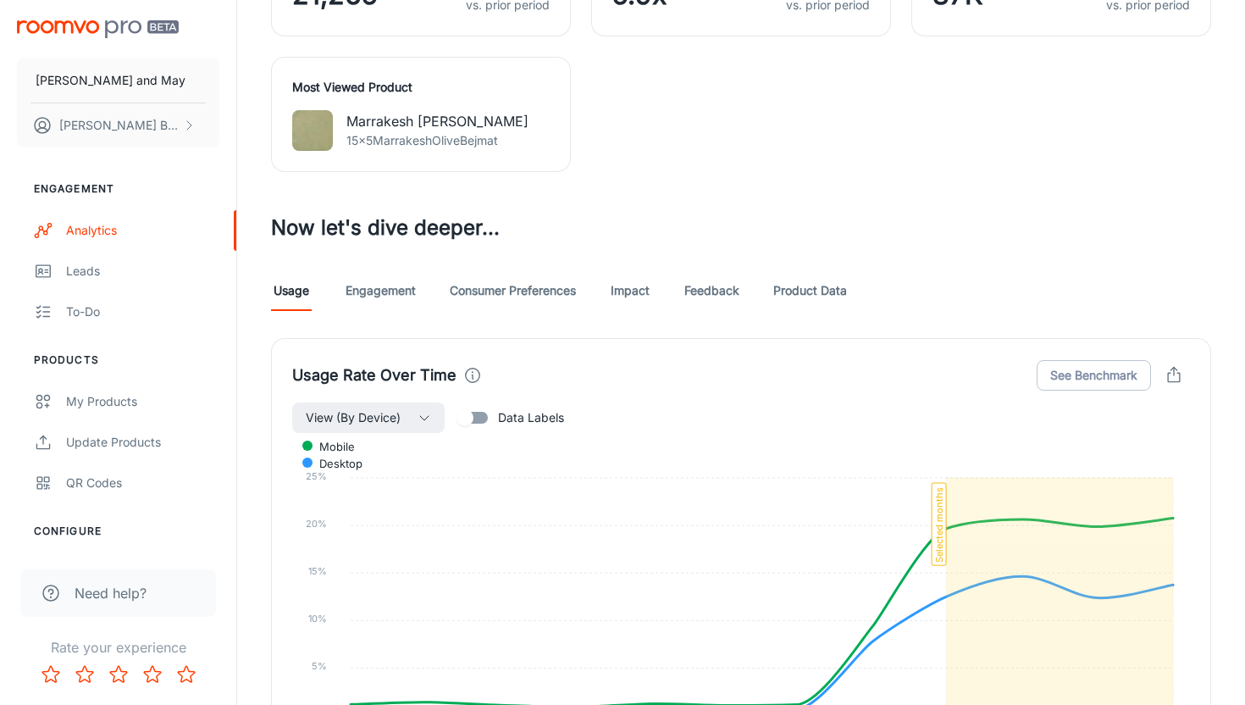
scroll to position [795, 0]
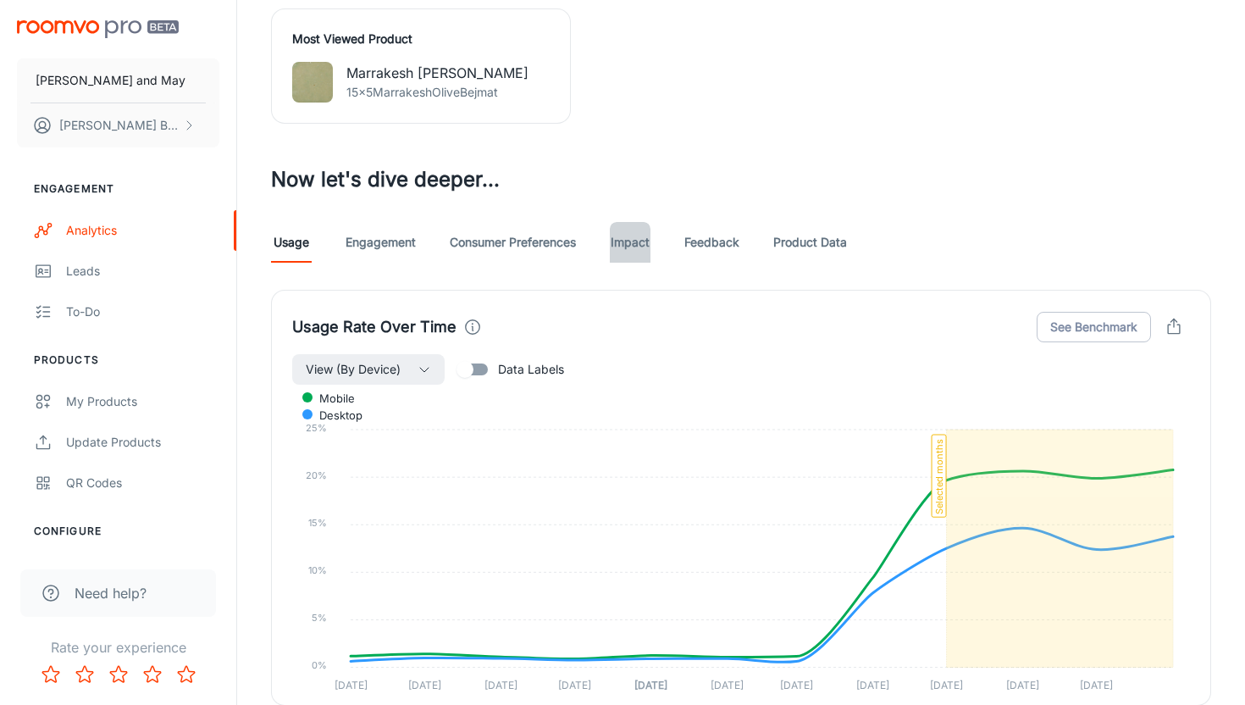
click at [634, 244] on link "Impact" at bounding box center [630, 242] width 41 height 41
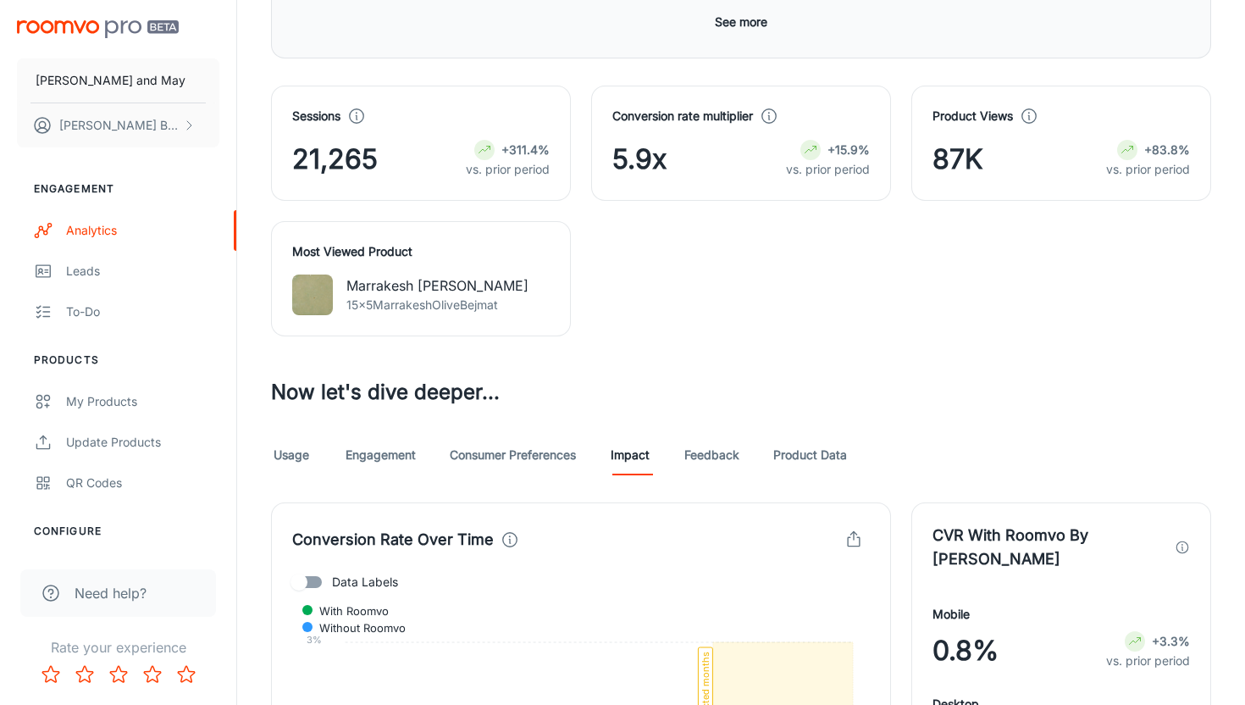
scroll to position [583, 0]
click at [308, 459] on link "Usage" at bounding box center [291, 454] width 41 height 41
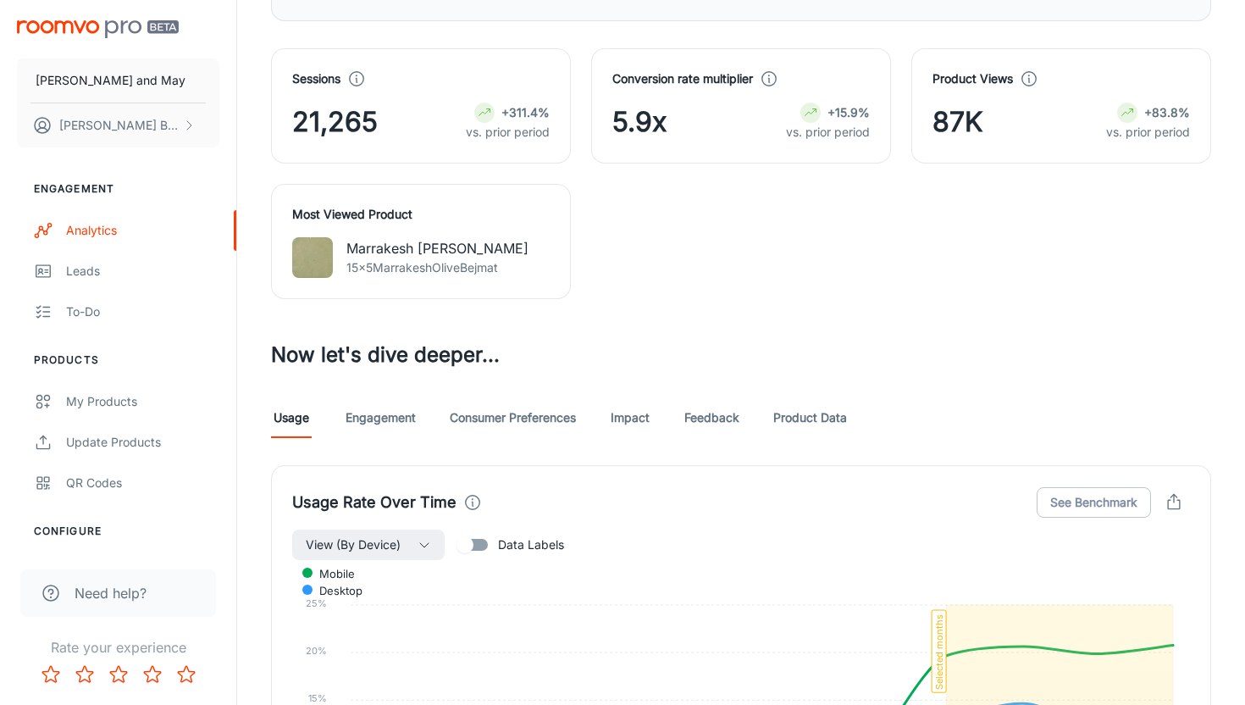
scroll to position [736, 0]
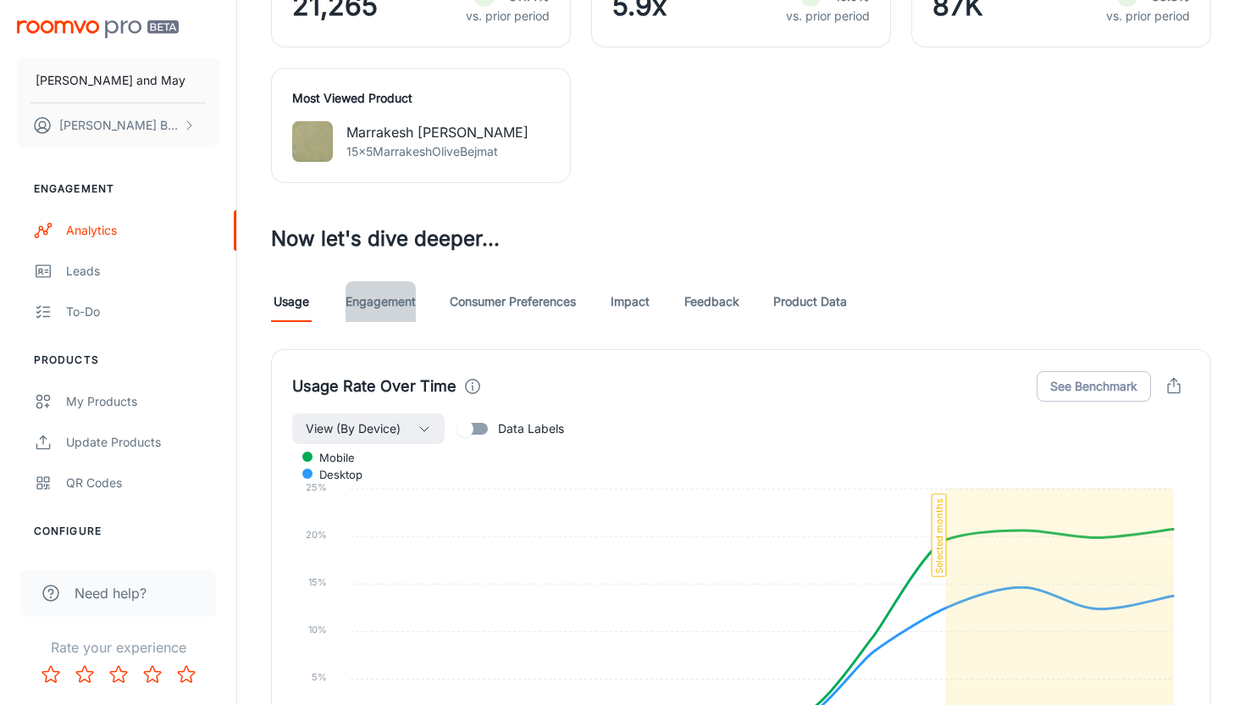
click at [377, 303] on link "Engagement" at bounding box center [380, 301] width 70 height 41
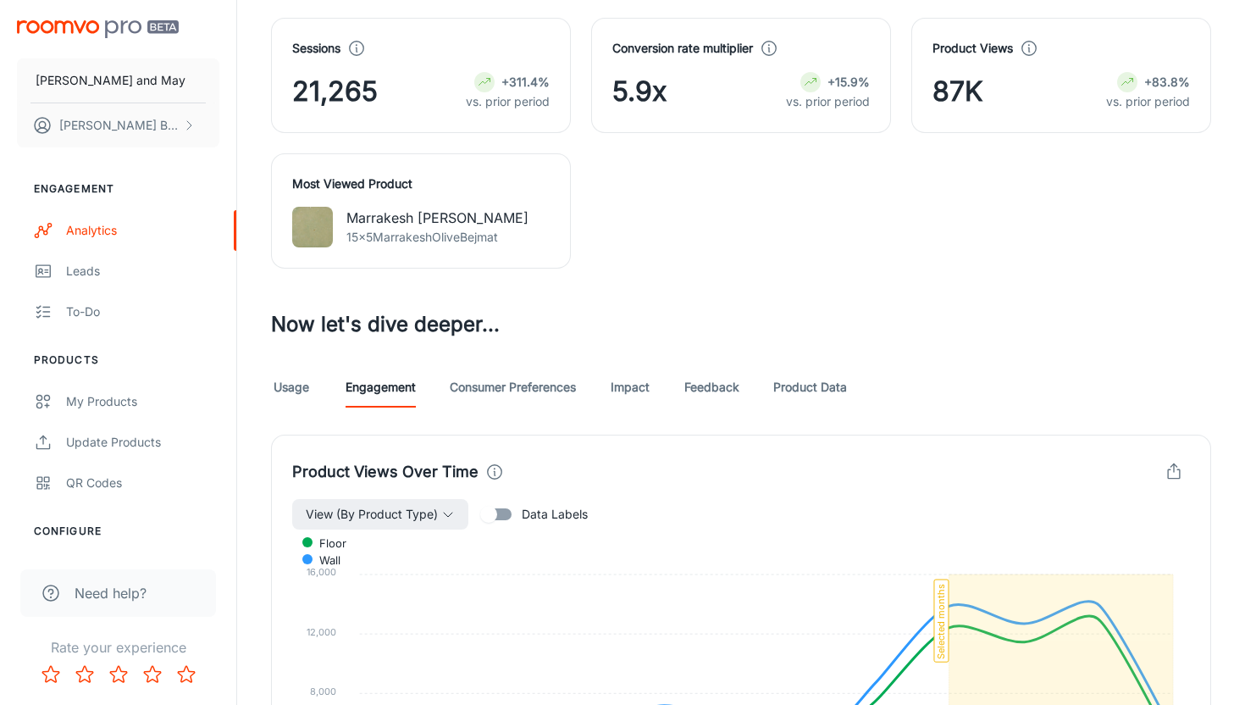
scroll to position [671, 0]
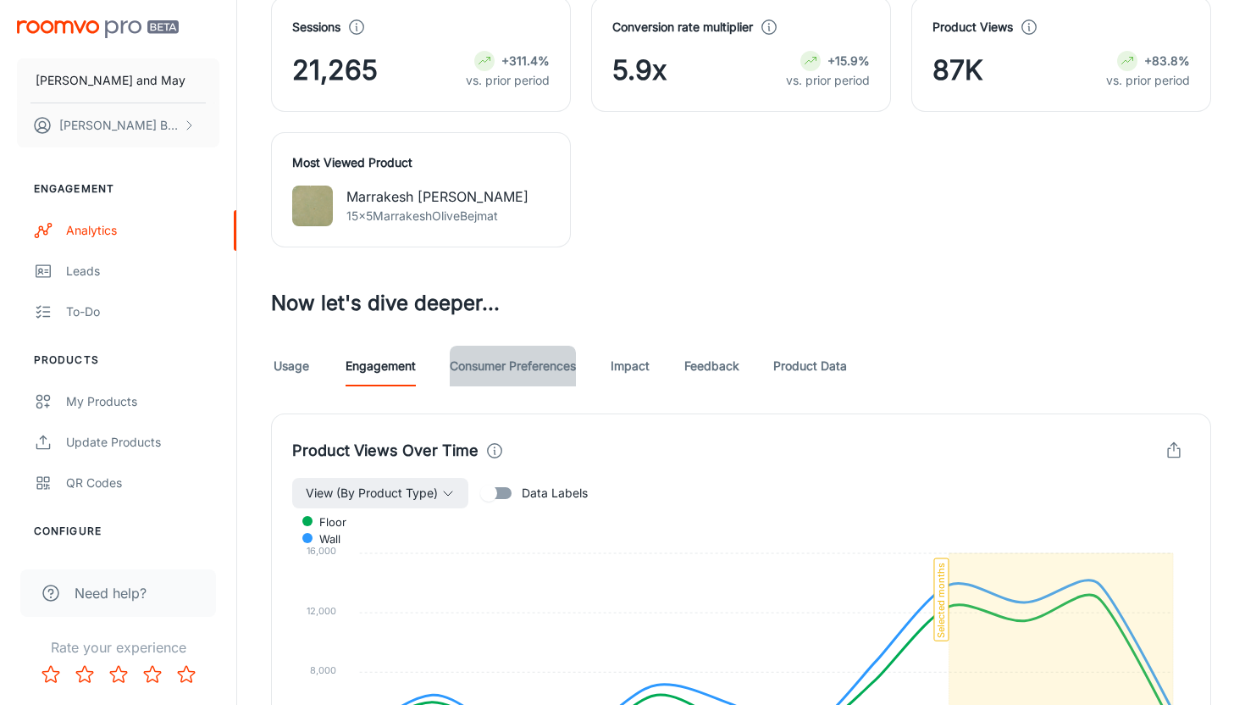
click at [556, 366] on link "Consumer Preferences" at bounding box center [513, 365] width 126 height 41
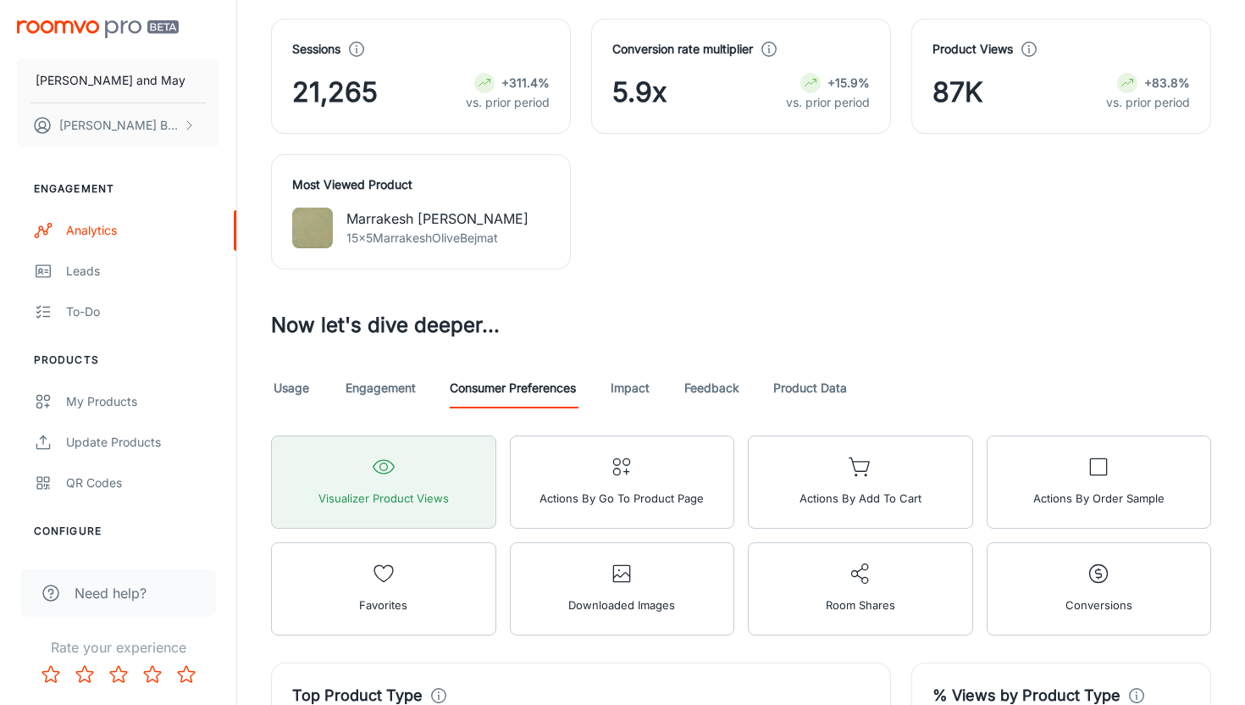
scroll to position [755, 0]
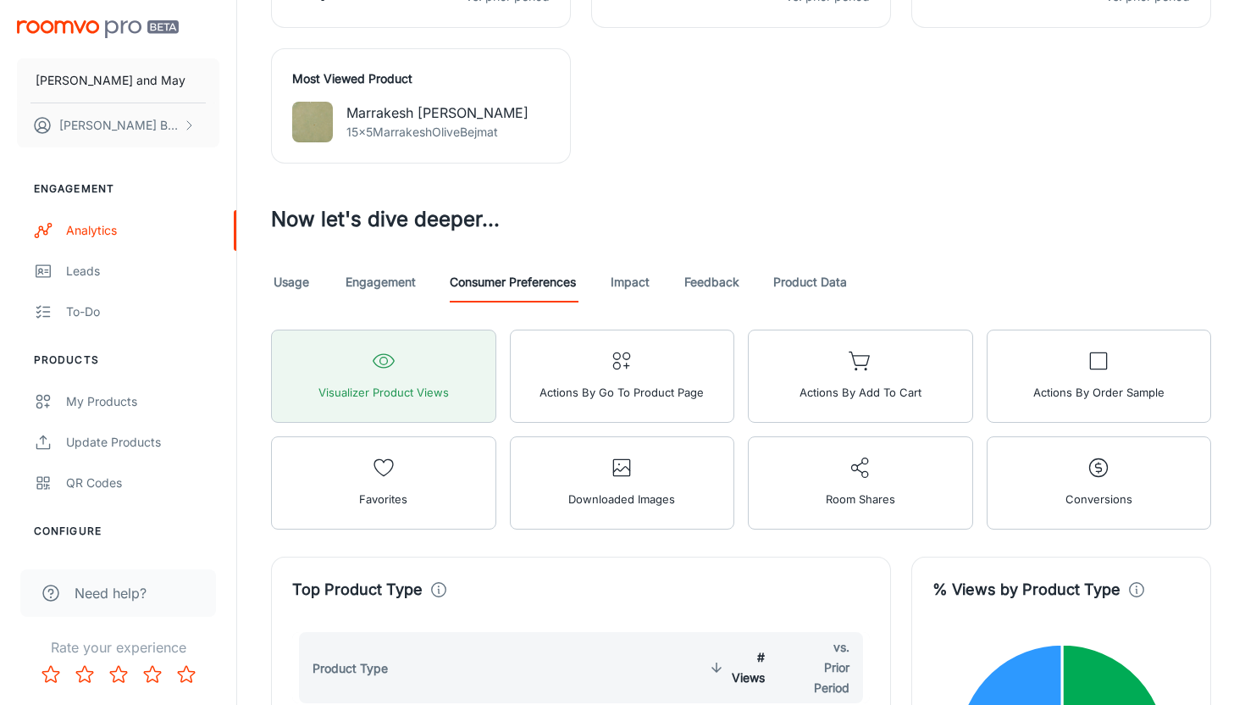
click at [301, 282] on link "Usage" at bounding box center [291, 282] width 41 height 41
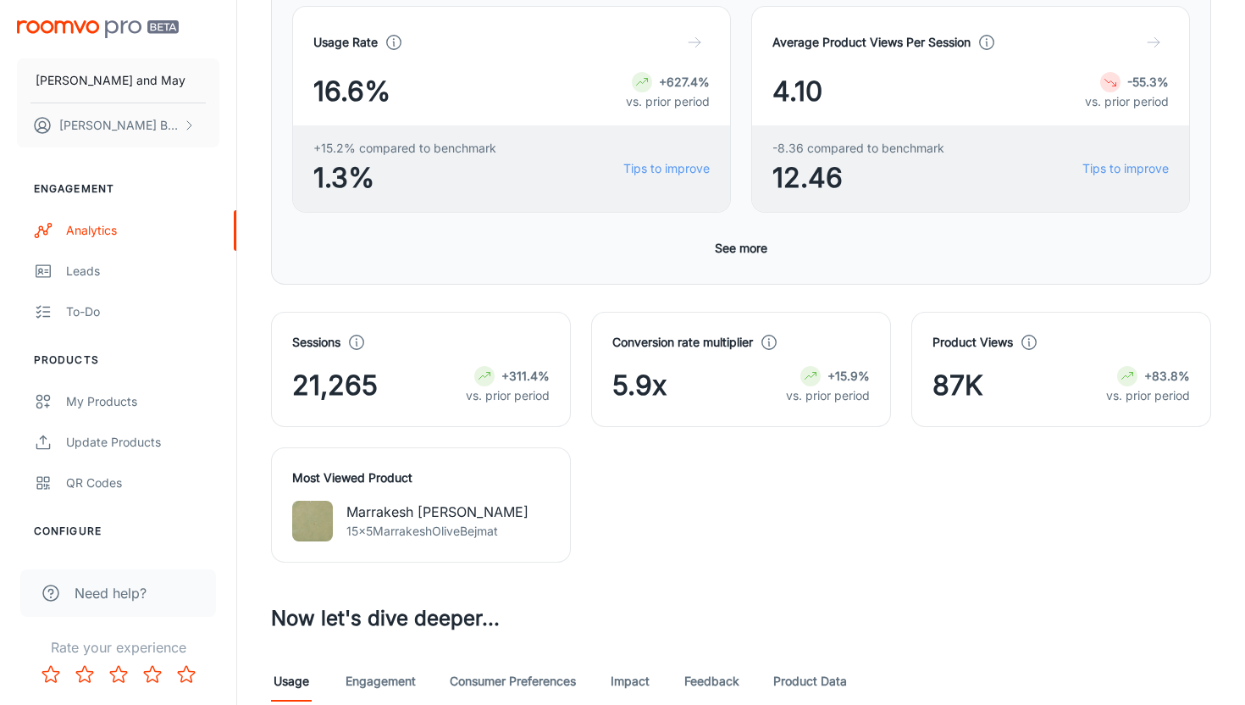
scroll to position [355, 0]
click at [750, 268] on div "Benchmarks You are benchmarked with other companies in this grouping: Tile, Ret…" at bounding box center [741, 95] width 940 height 381
click at [754, 255] on button "See more" at bounding box center [741, 250] width 66 height 30
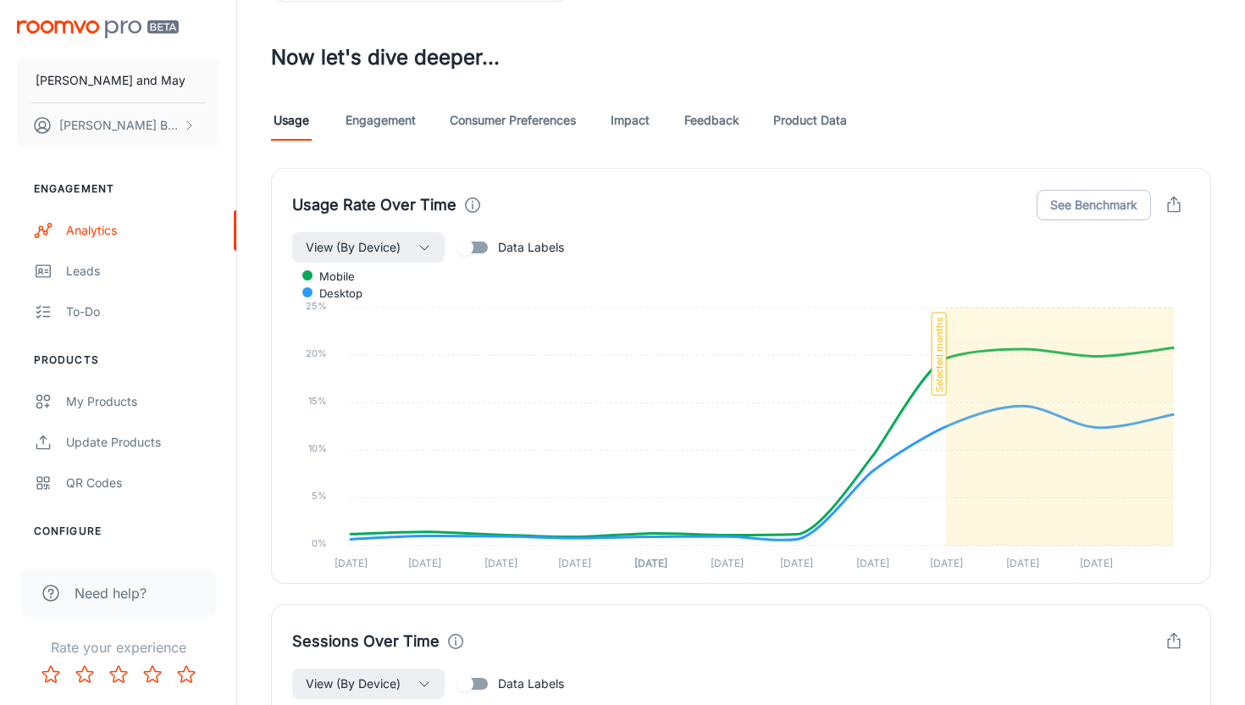
scroll to position [1674, 0]
